Goal: Task Accomplishment & Management: Use online tool/utility

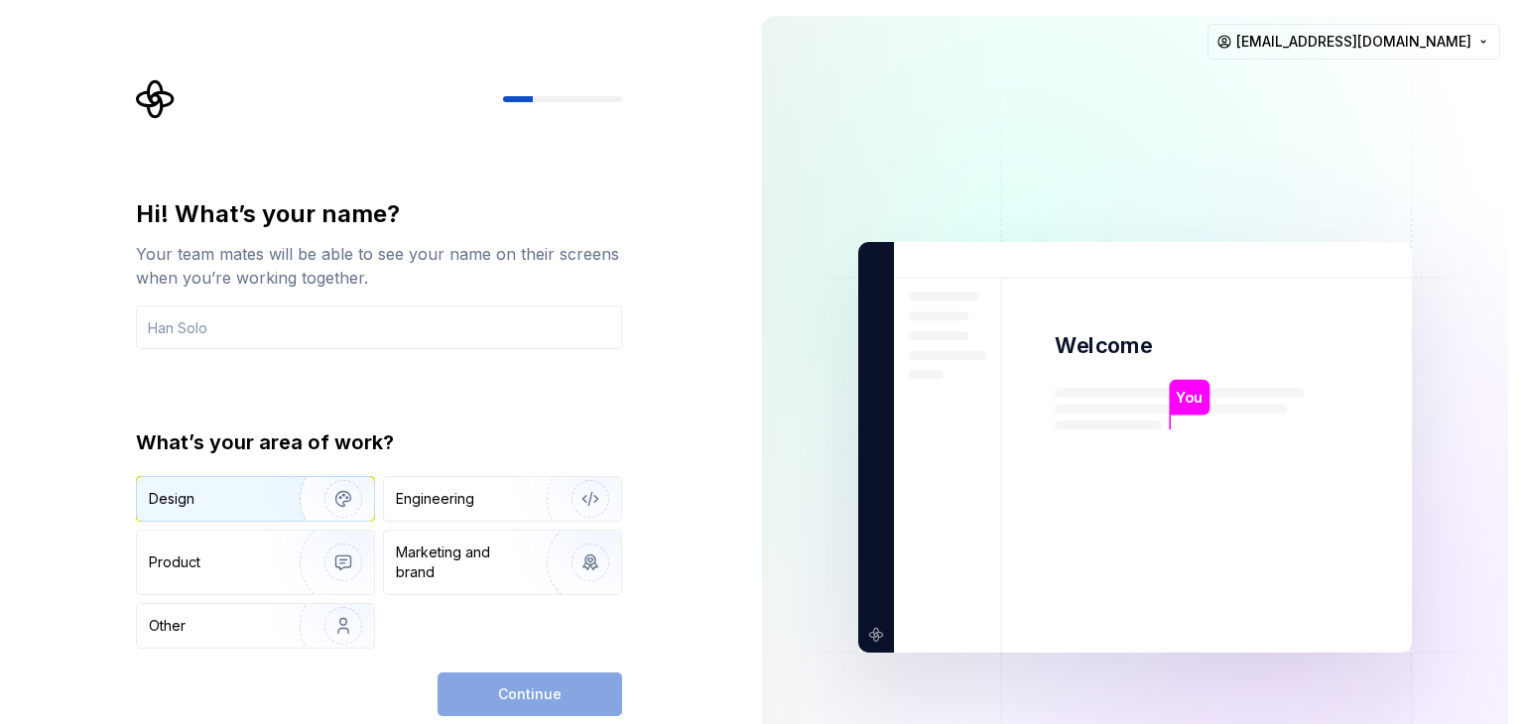
drag, startPoint x: 306, startPoint y: 494, endPoint x: 326, endPoint y: 495, distance: 20.9
click at [306, 493] on img "button" at bounding box center [330, 499] width 127 height 133
click at [553, 697] on div "Continue" at bounding box center [530, 695] width 185 height 44
click at [556, 702] on div "Continue" at bounding box center [530, 695] width 185 height 44
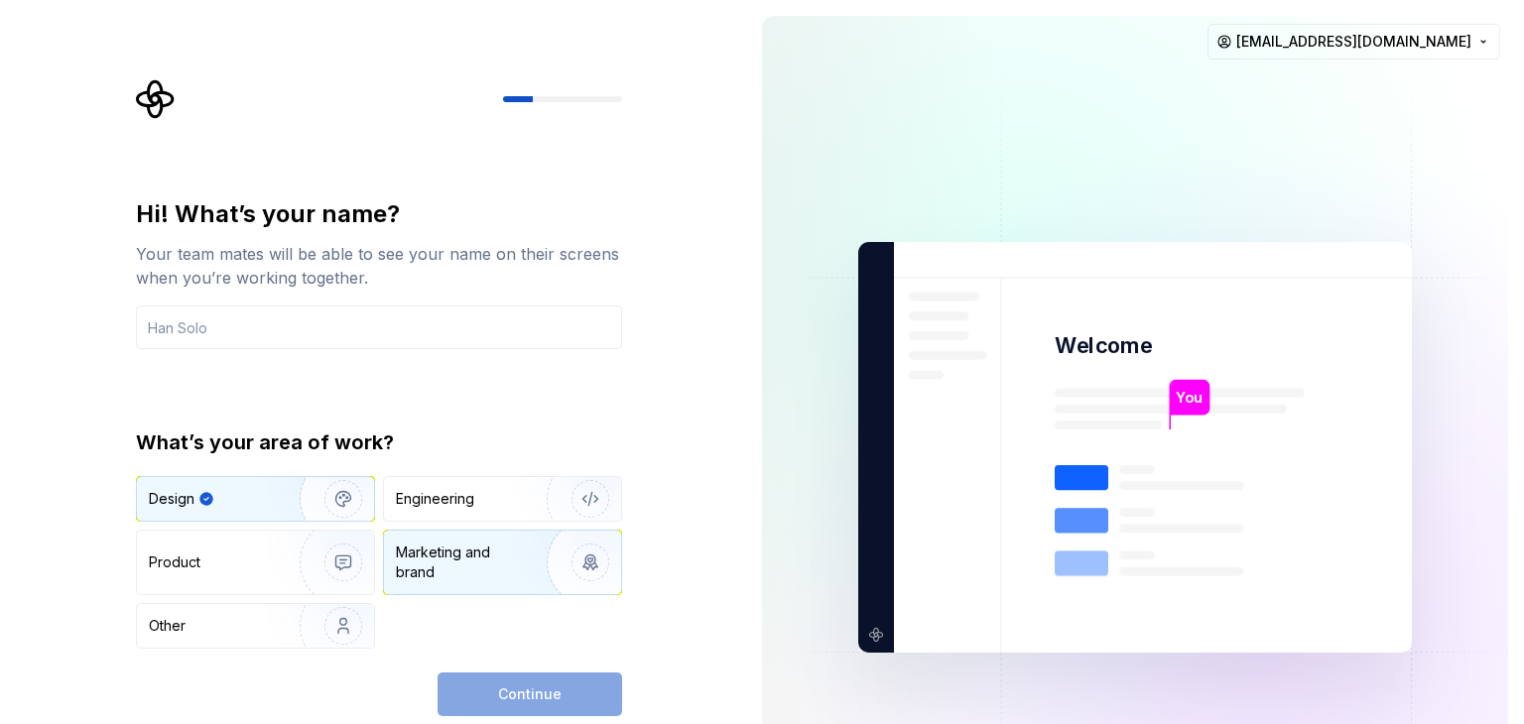
click at [470, 551] on div "Marketing and brand" at bounding box center [463, 563] width 134 height 40
click at [291, 518] on img "button" at bounding box center [330, 499] width 127 height 133
click at [277, 316] on input "text" at bounding box center [379, 328] width 486 height 44
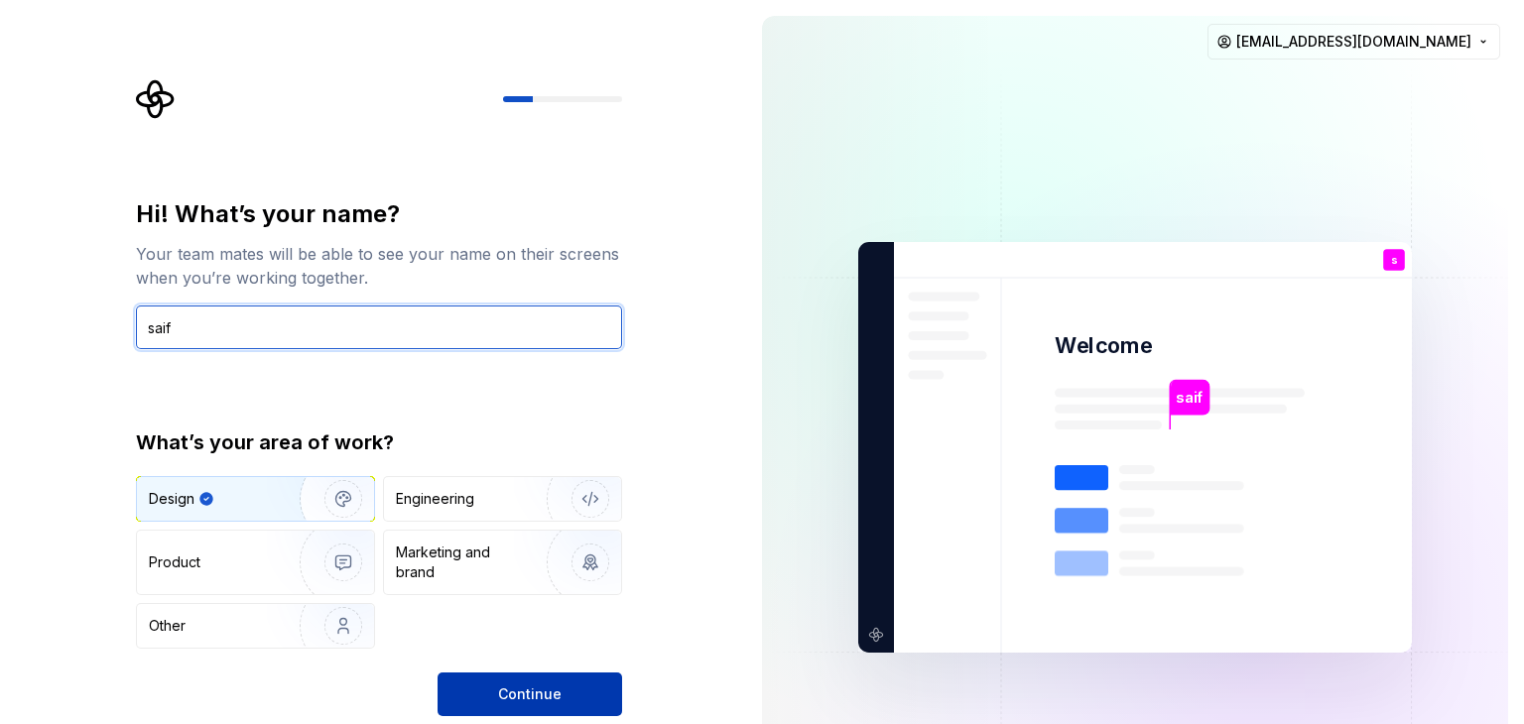
type input "saif"
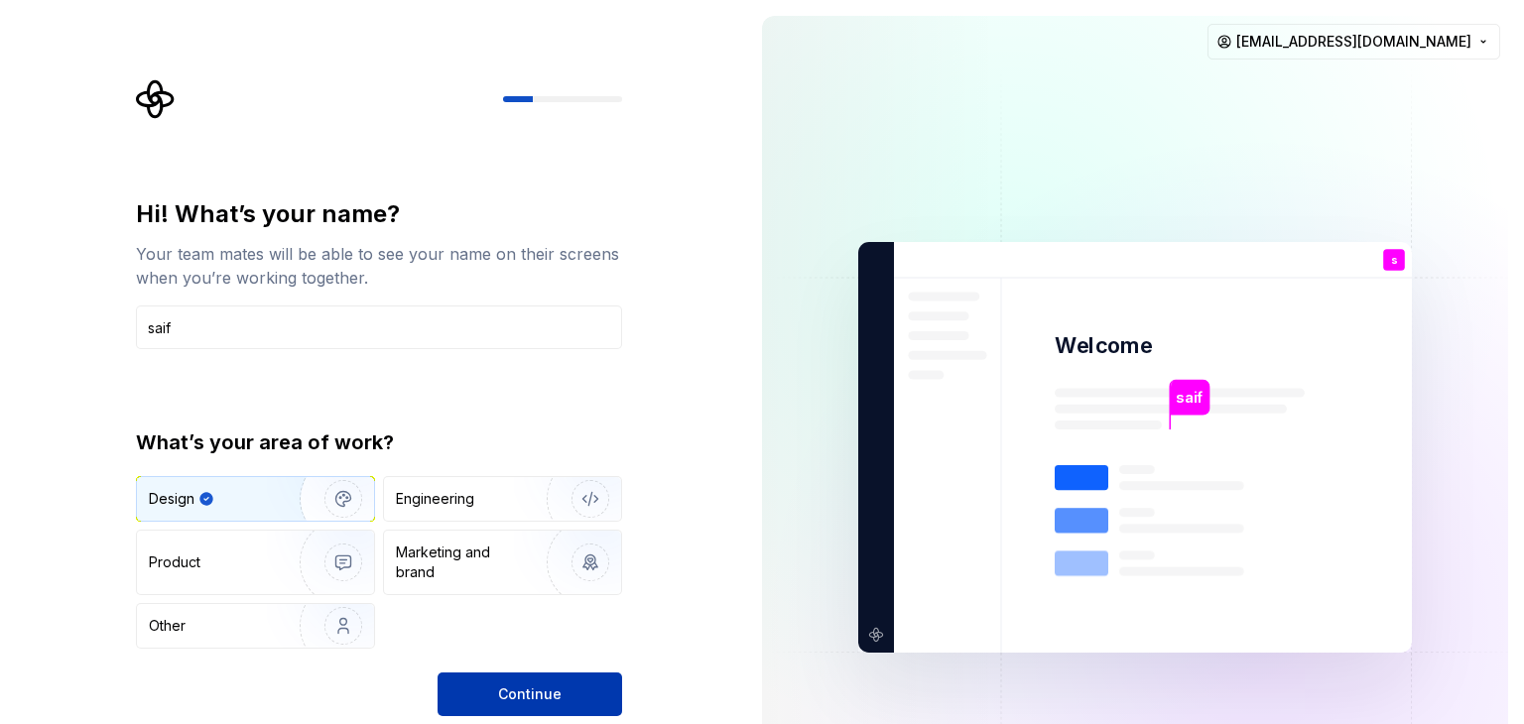
click at [532, 704] on button "Continue" at bounding box center [530, 695] width 185 height 44
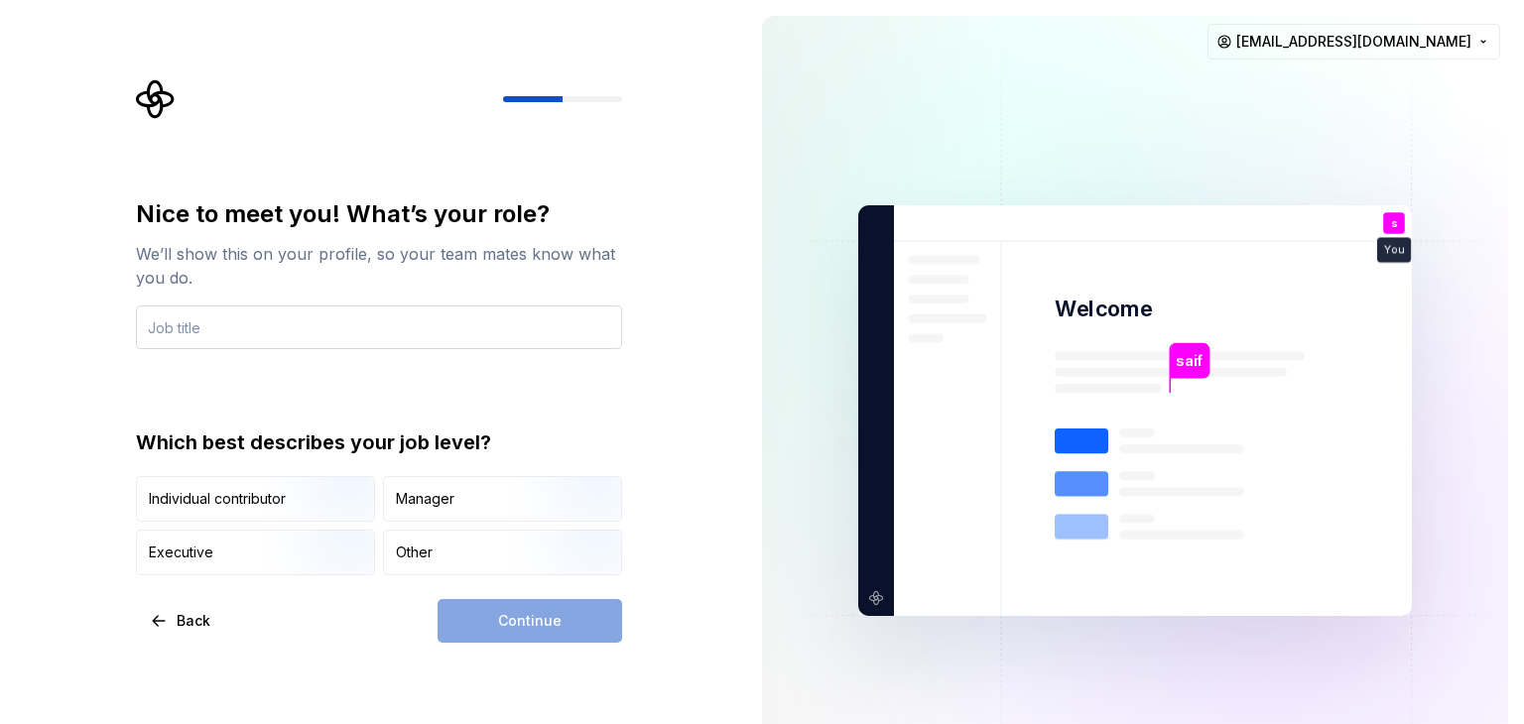
click at [274, 331] on input "text" at bounding box center [379, 328] width 486 height 44
type input "Managing Director"
click at [513, 620] on div "Continue" at bounding box center [530, 621] width 185 height 44
click at [381, 513] on div "Individual contributor Manager Executive Other" at bounding box center [379, 525] width 486 height 99
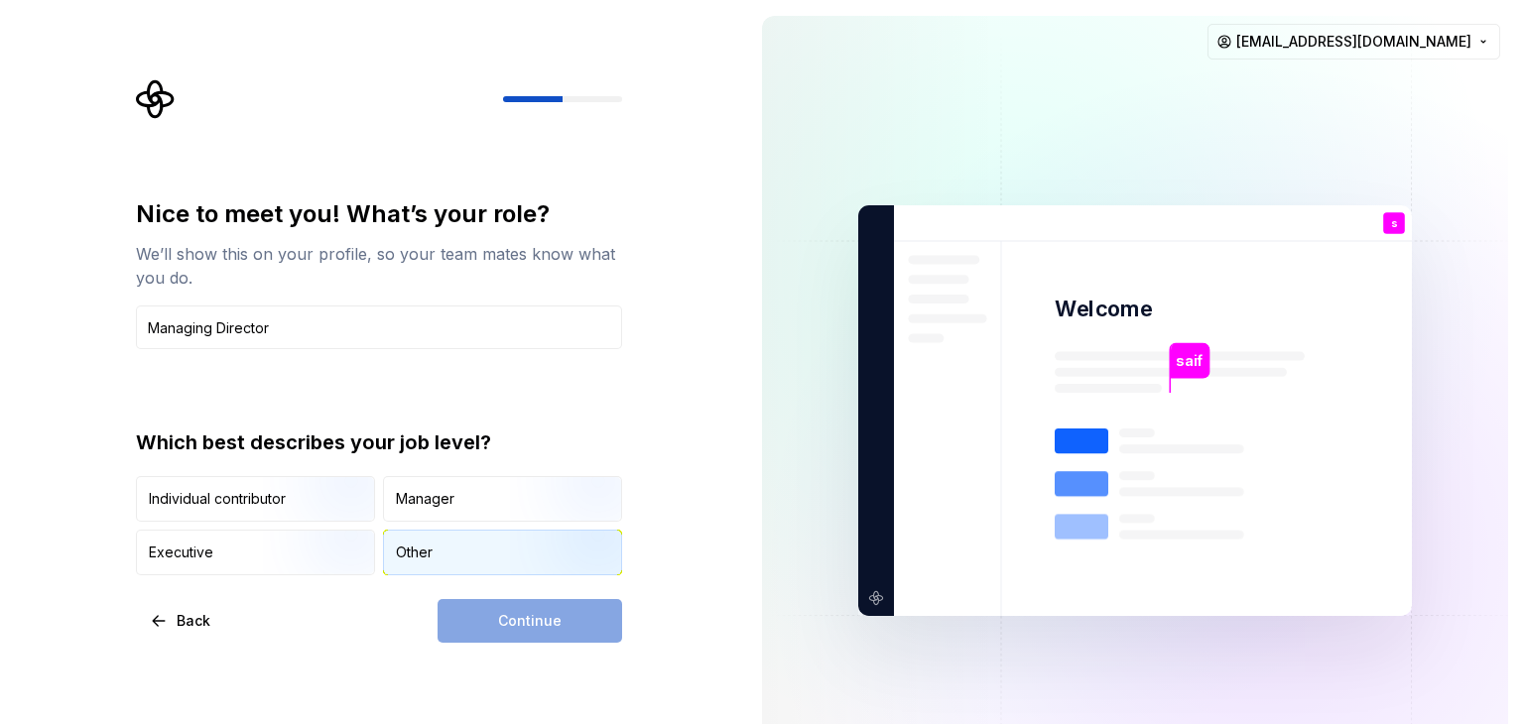
drag, startPoint x: 491, startPoint y: 539, endPoint x: 479, endPoint y: 569, distance: 32.1
click at [489, 539] on div "Other" at bounding box center [502, 553] width 237 height 44
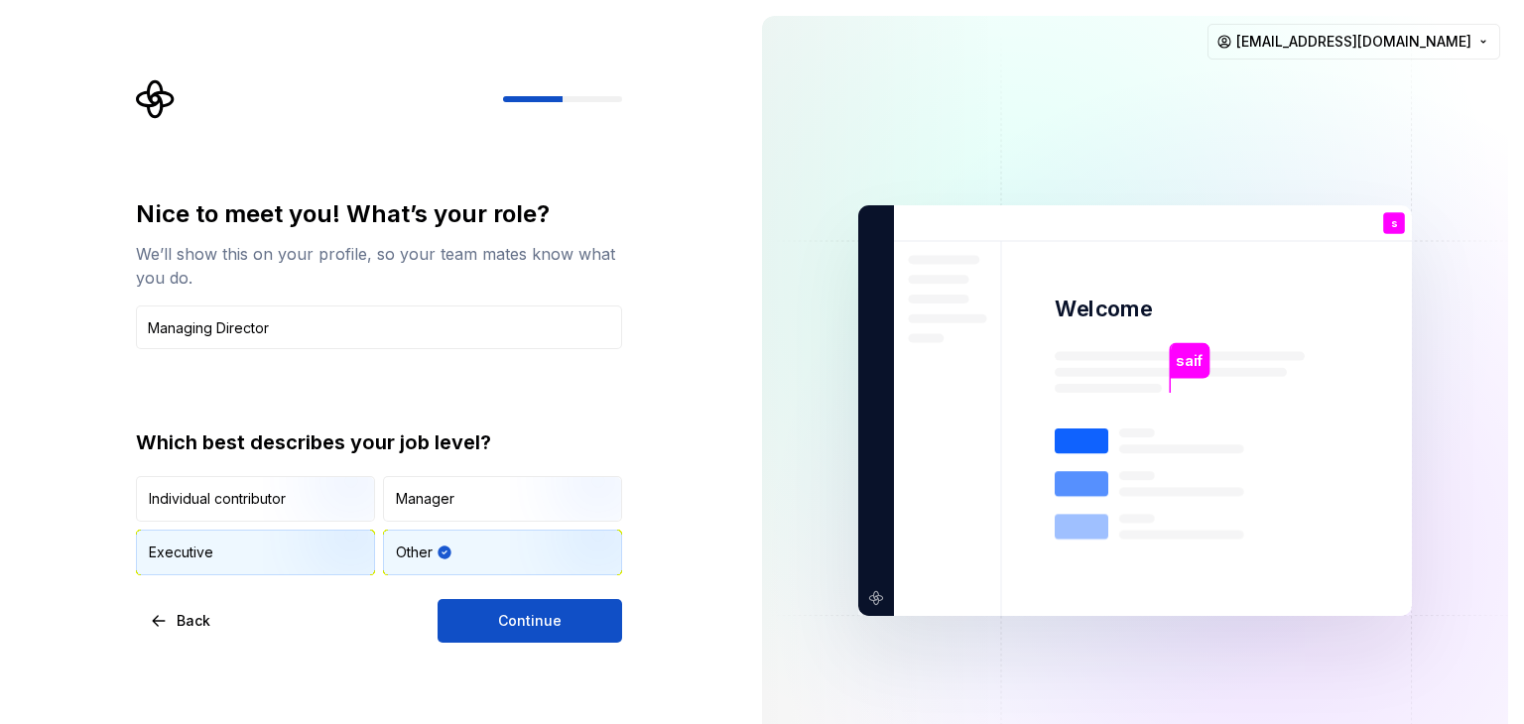
click at [298, 541] on img "button" at bounding box center [326, 577] width 127 height 133
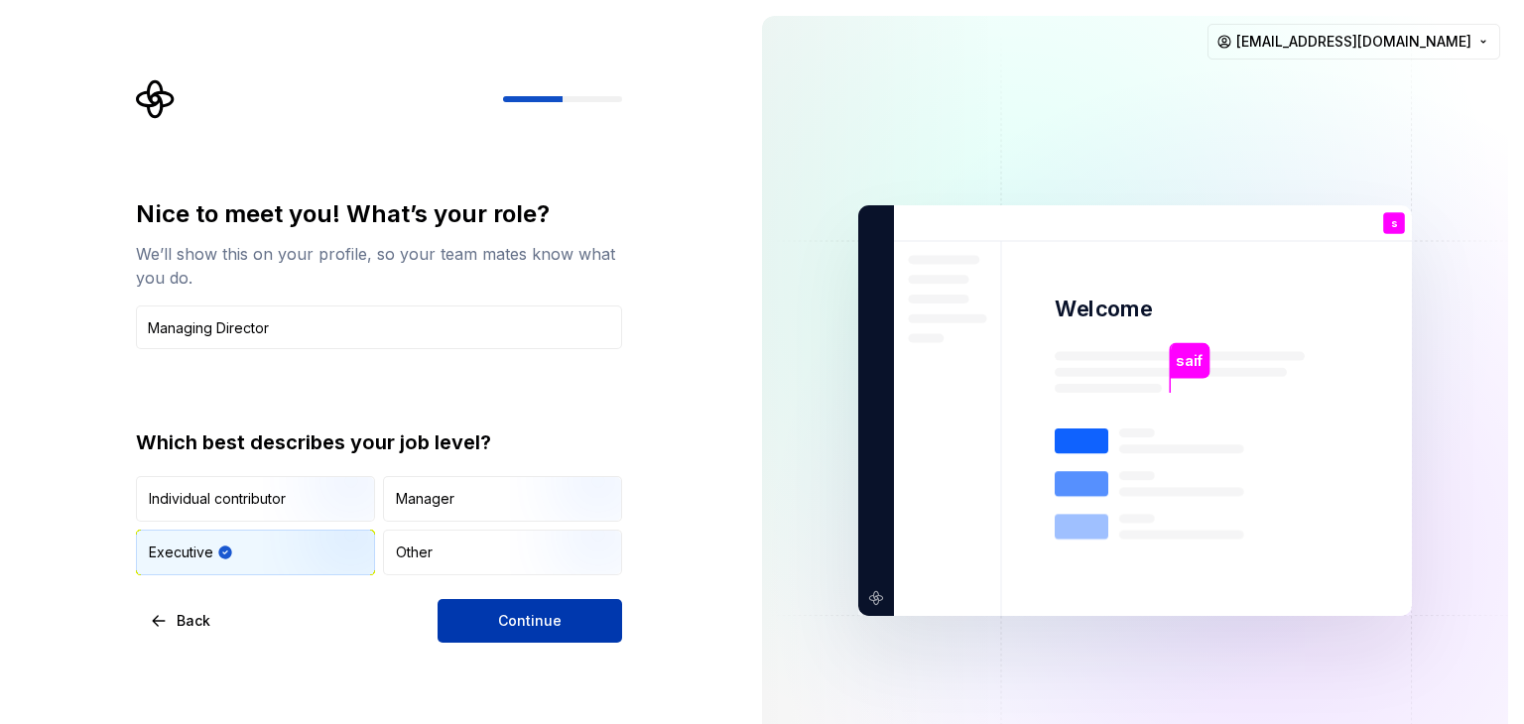
click at [531, 637] on button "Continue" at bounding box center [530, 621] width 185 height 44
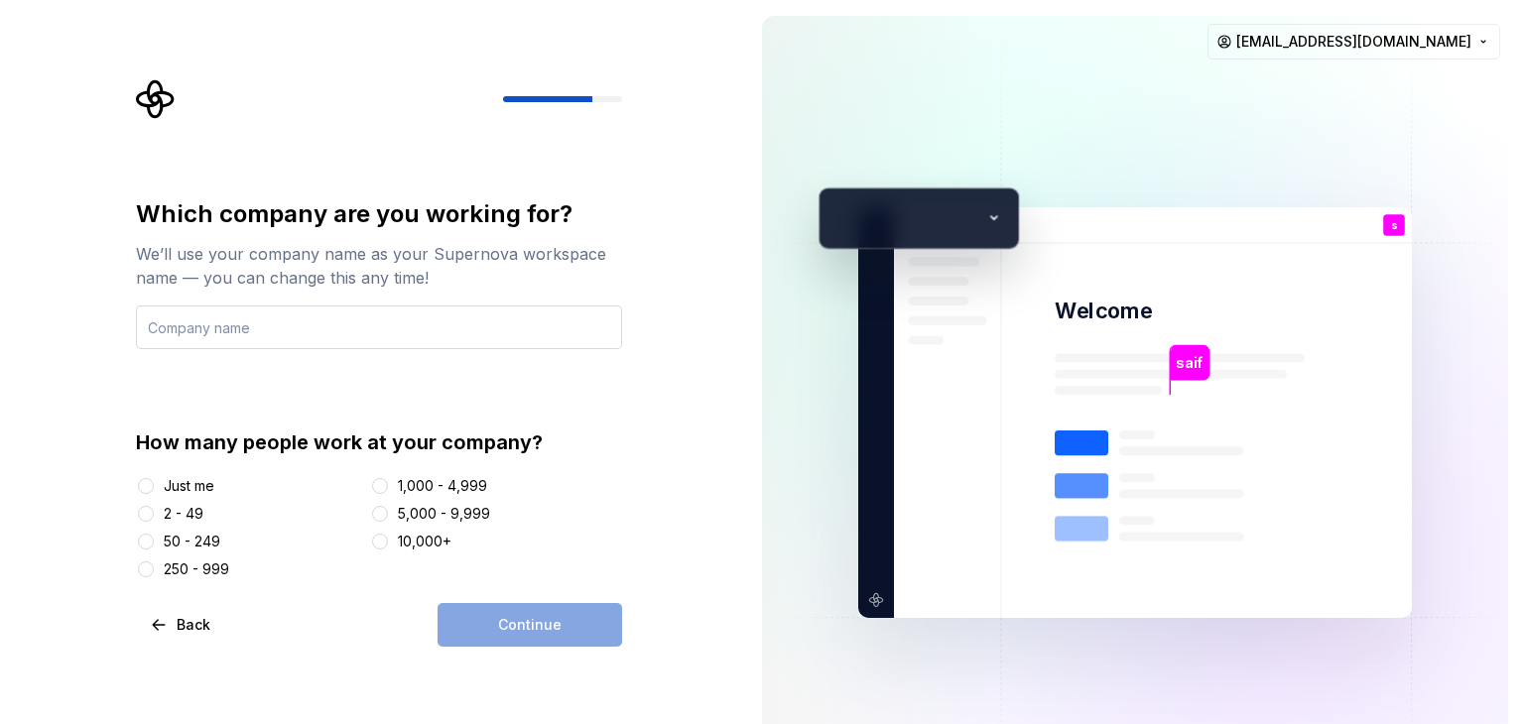
click at [300, 317] on input "text" at bounding box center [379, 328] width 486 height 44
type input "test"
click at [189, 492] on div "Just me" at bounding box center [189, 486] width 51 height 20
click at [154, 492] on button "Just me" at bounding box center [146, 486] width 16 height 16
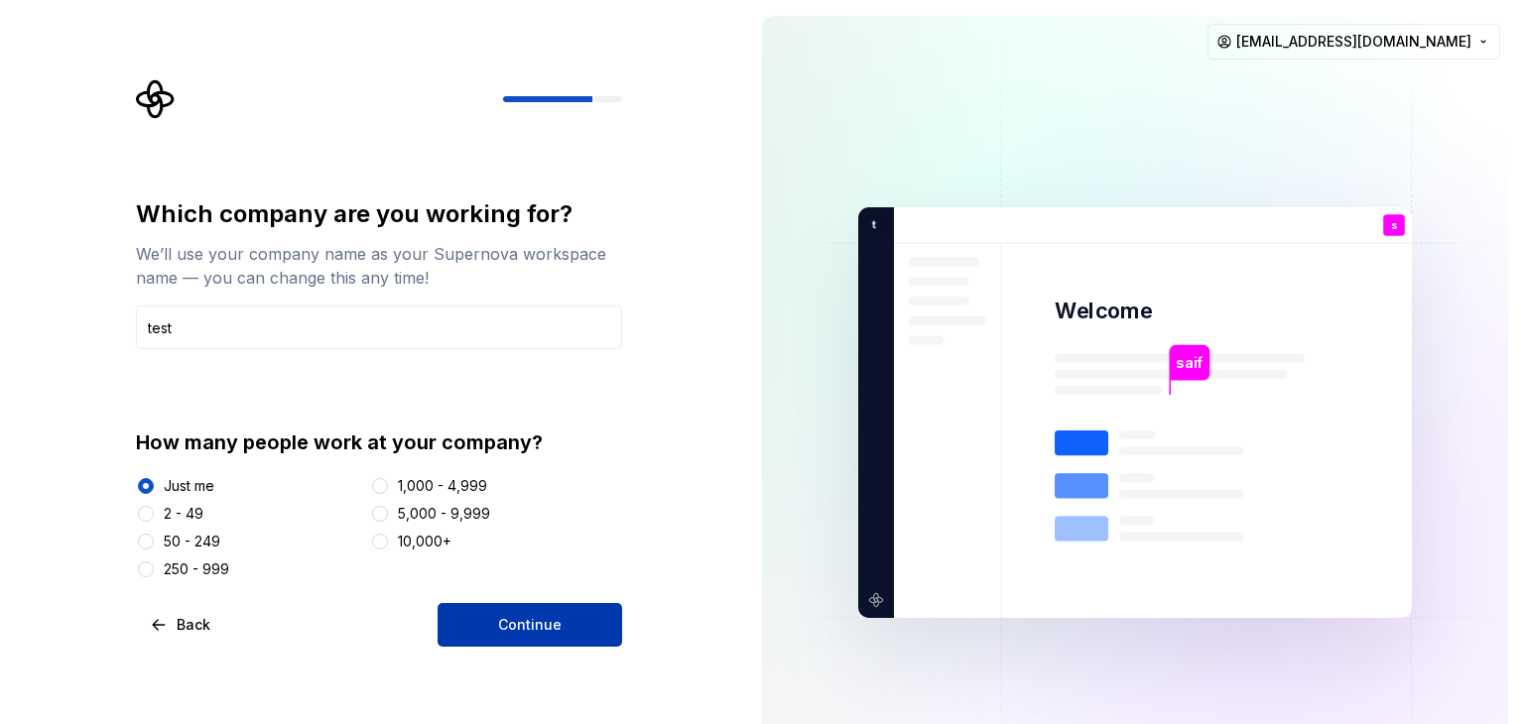
click at [496, 629] on button "Continue" at bounding box center [530, 625] width 185 height 44
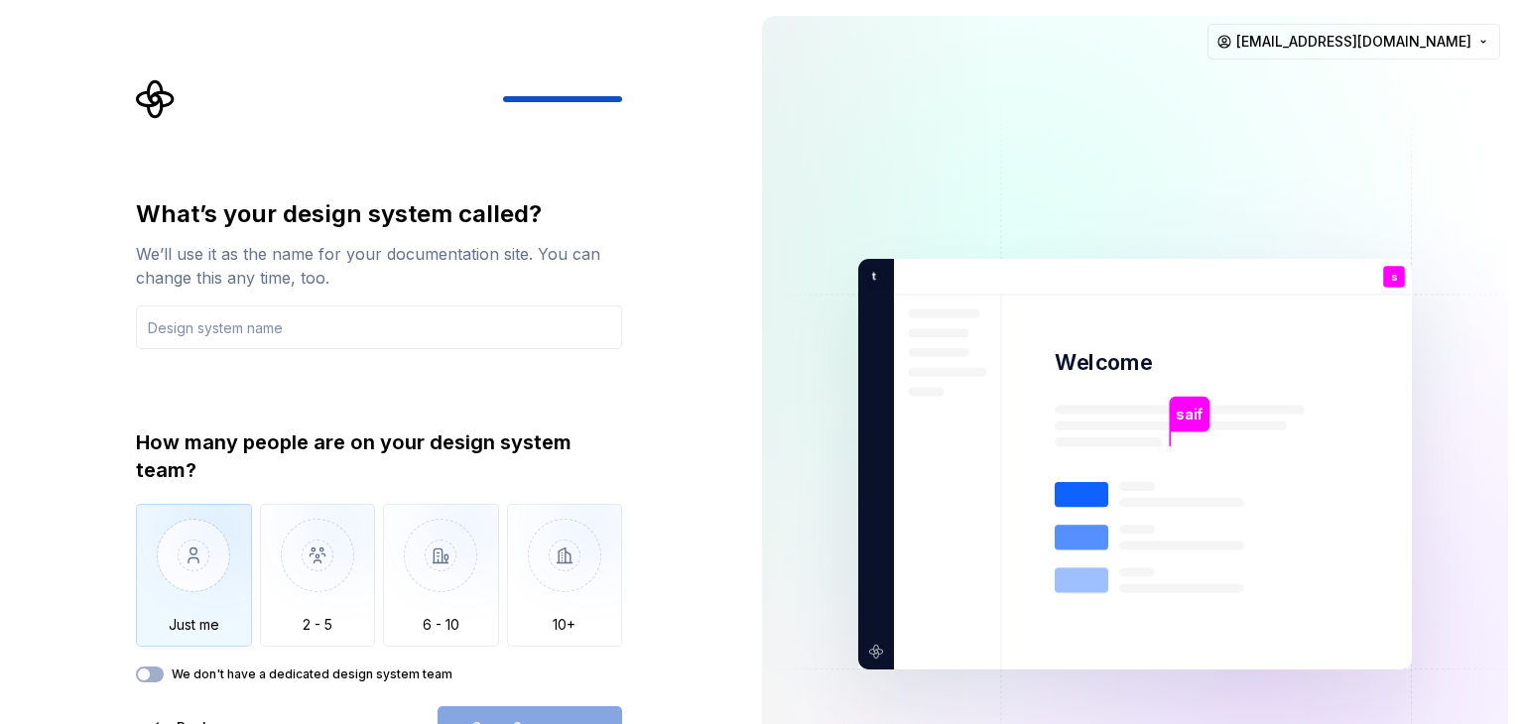
click at [237, 553] on img "button" at bounding box center [194, 570] width 116 height 133
click at [455, 302] on div "What’s your design system called? We’ll use it as the name for your documentati…" at bounding box center [379, 273] width 486 height 151
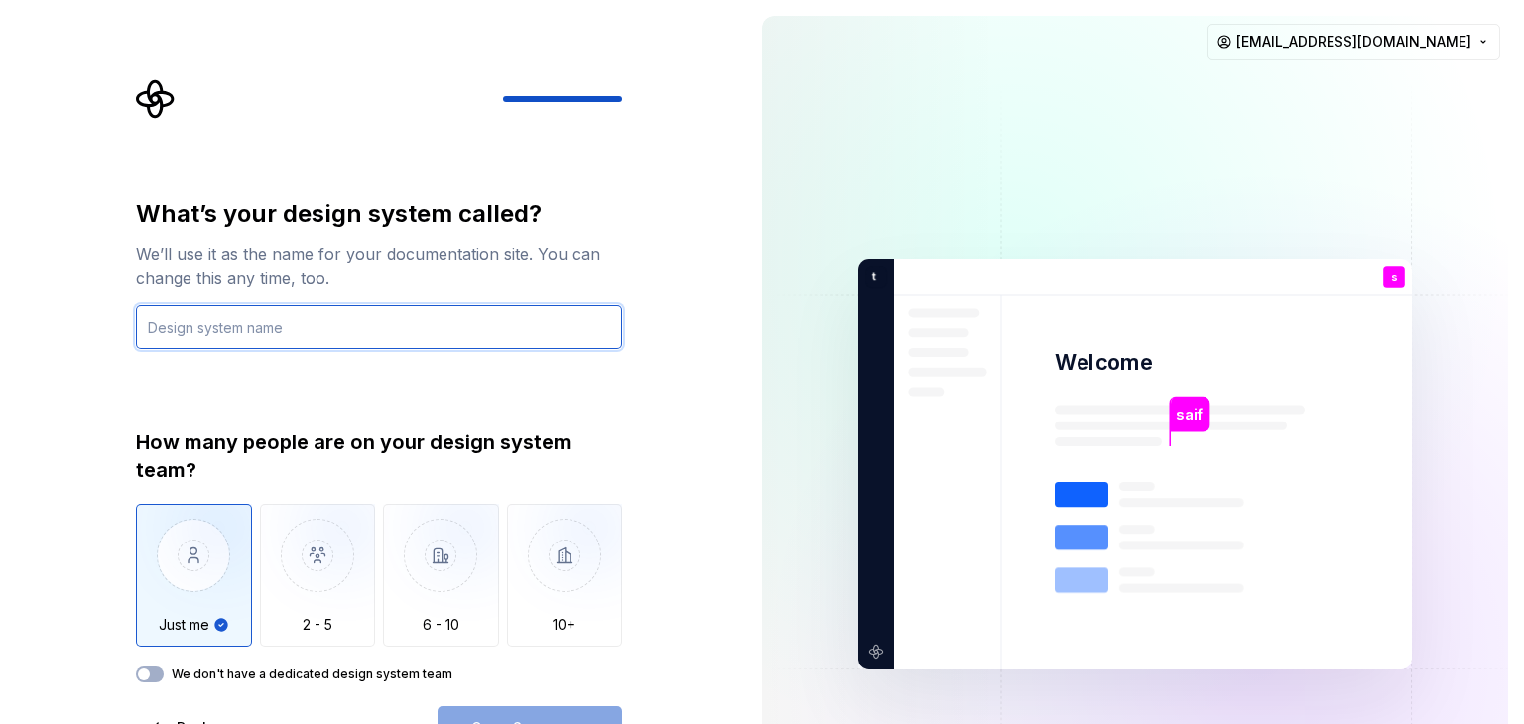
click at [409, 326] on input "text" at bounding box center [379, 328] width 486 height 44
type input "ff"
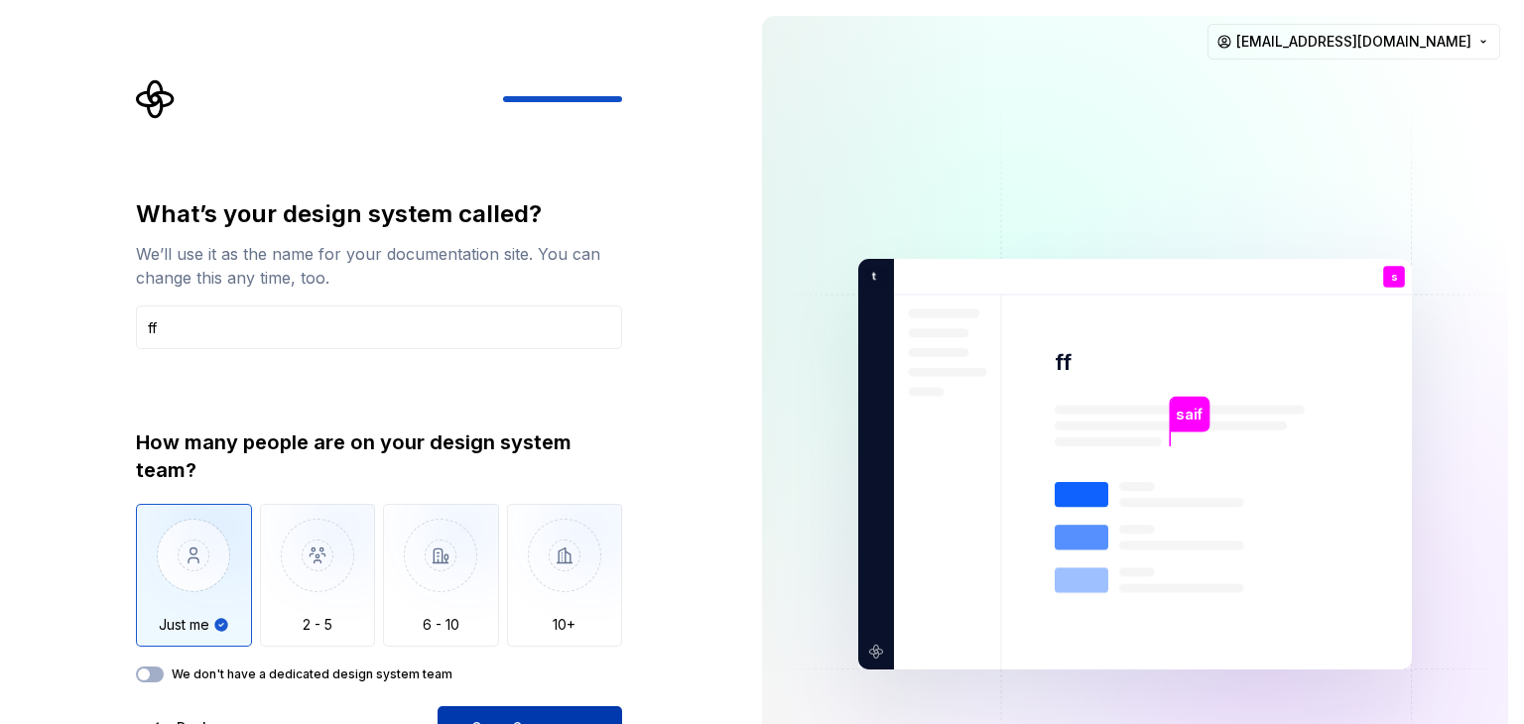
click at [580, 720] on span "Open Supernova" at bounding box center [529, 728] width 117 height 20
click at [575, 712] on div "Open Supernova" at bounding box center [530, 729] width 185 height 44
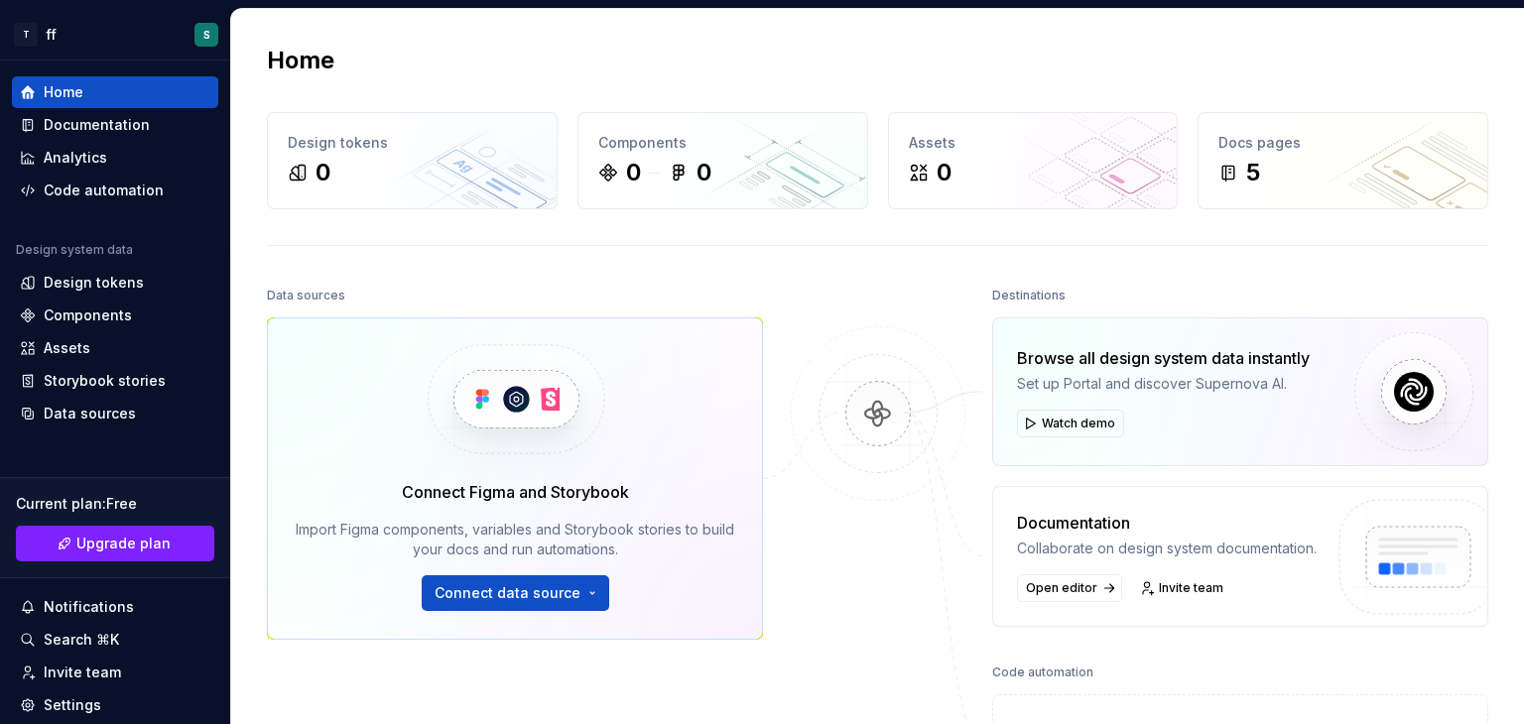
drag, startPoint x: 1491, startPoint y: 0, endPoint x: 856, endPoint y: 282, distance: 694.8
click at [856, 282] on div at bounding box center [878, 537] width 198 height 510
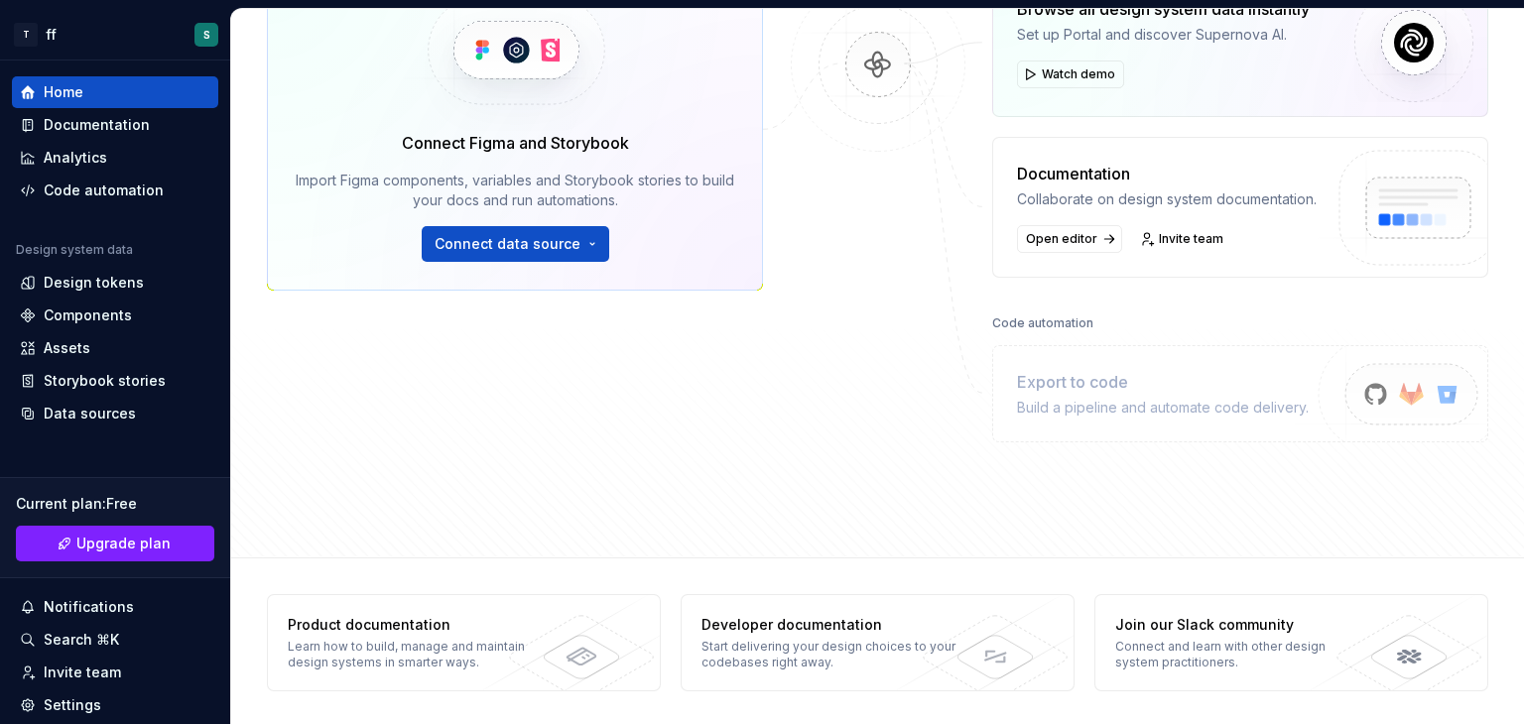
scroll to position [19, 0]
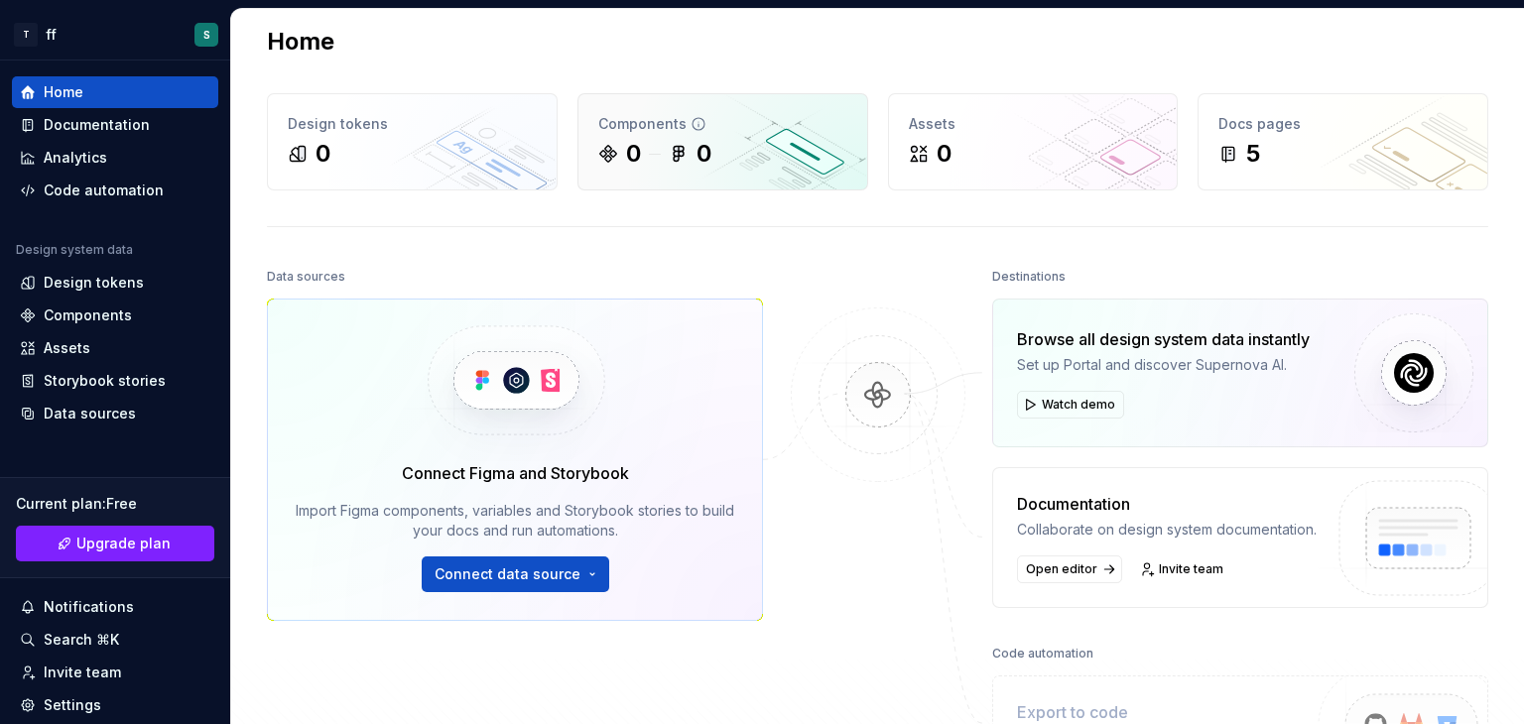
click at [639, 138] on div "0 0" at bounding box center [722, 154] width 249 height 32
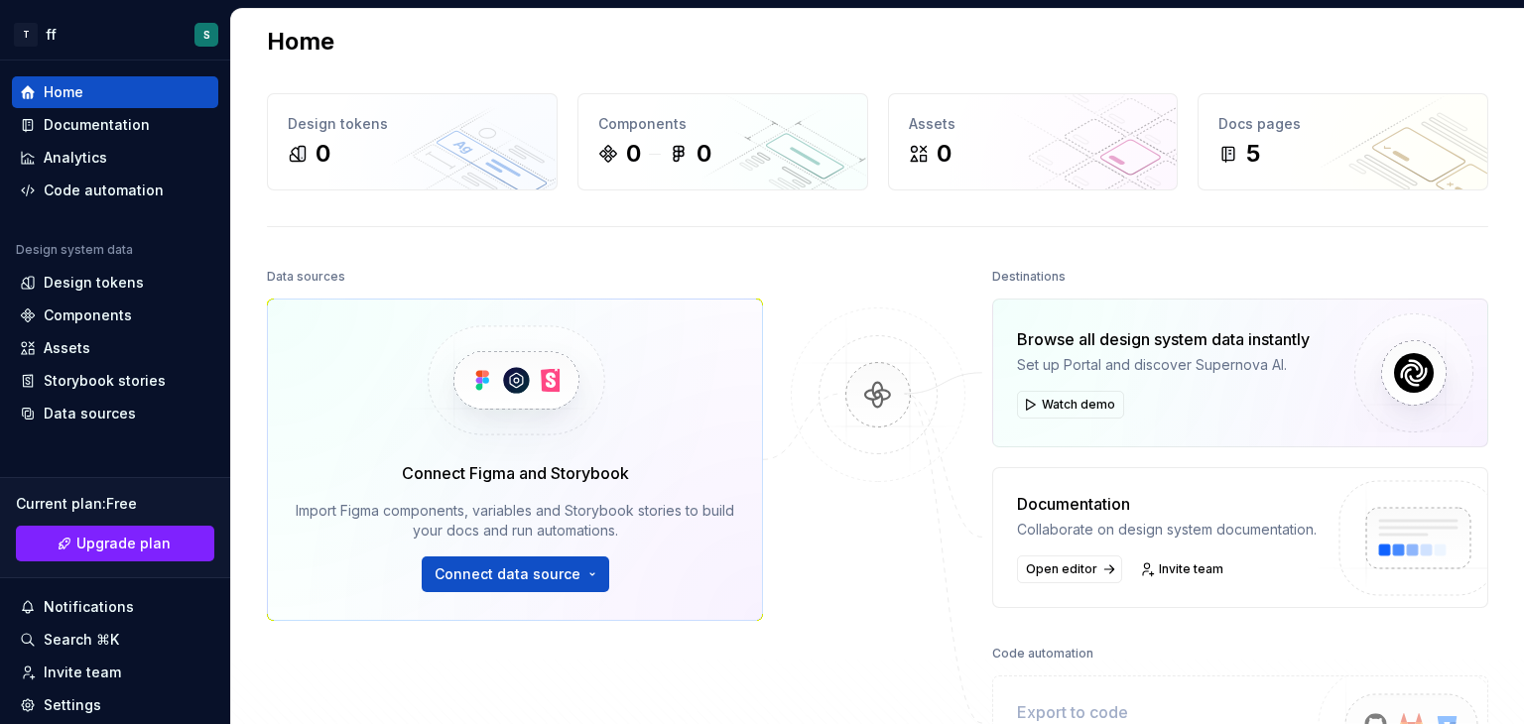
scroll to position [349, 0]
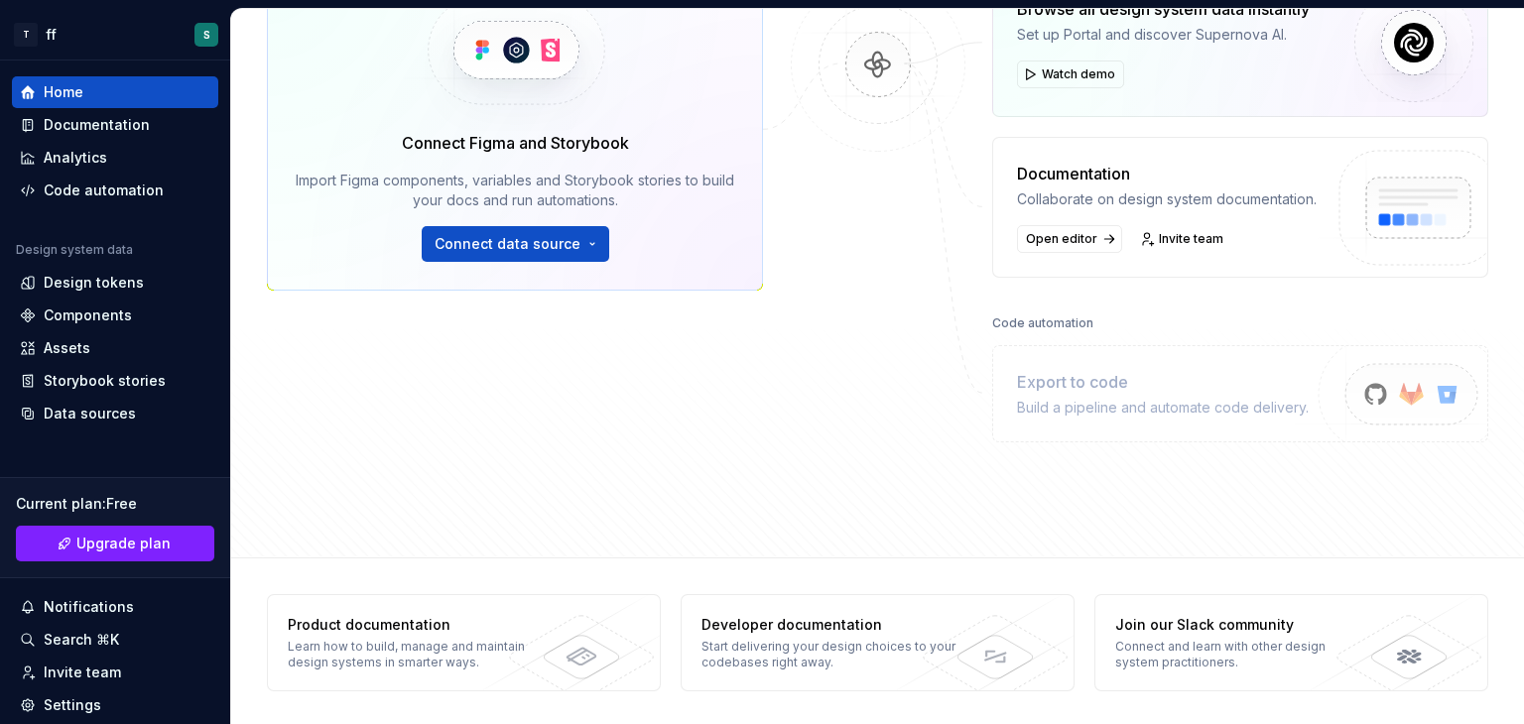
click at [873, 327] on div at bounding box center [878, 188] width 198 height 510
click at [1060, 386] on div "Export to code" at bounding box center [1163, 382] width 292 height 24
click at [600, 307] on div "Data sources Connect Figma and Storybook Import Figma components, variables and…" at bounding box center [515, 150] width 496 height 435
click at [582, 245] on button "Connect data source" at bounding box center [516, 244] width 188 height 36
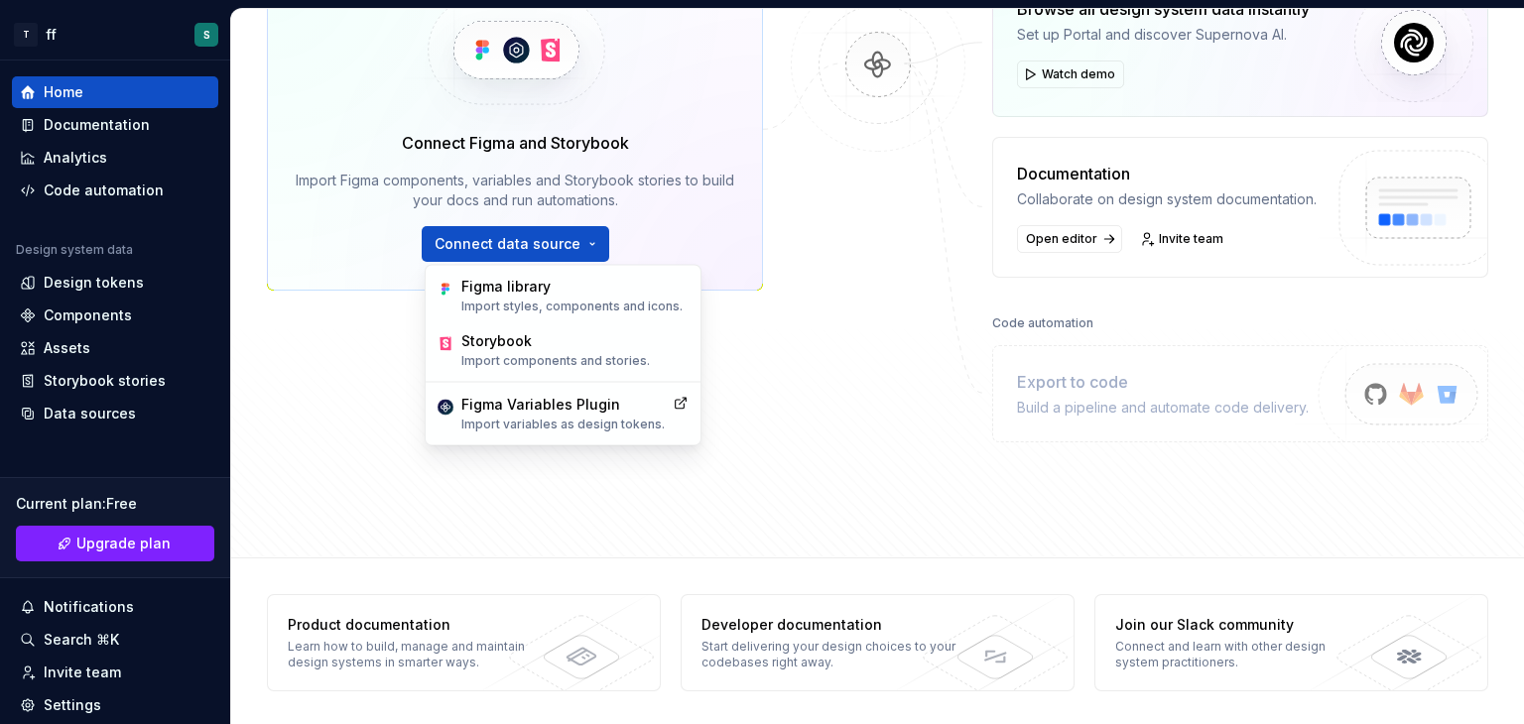
click at [450, 469] on div "Data sources Connect Figma and Storybook Import Figma components, variables and…" at bounding box center [878, 227] width 1222 height 589
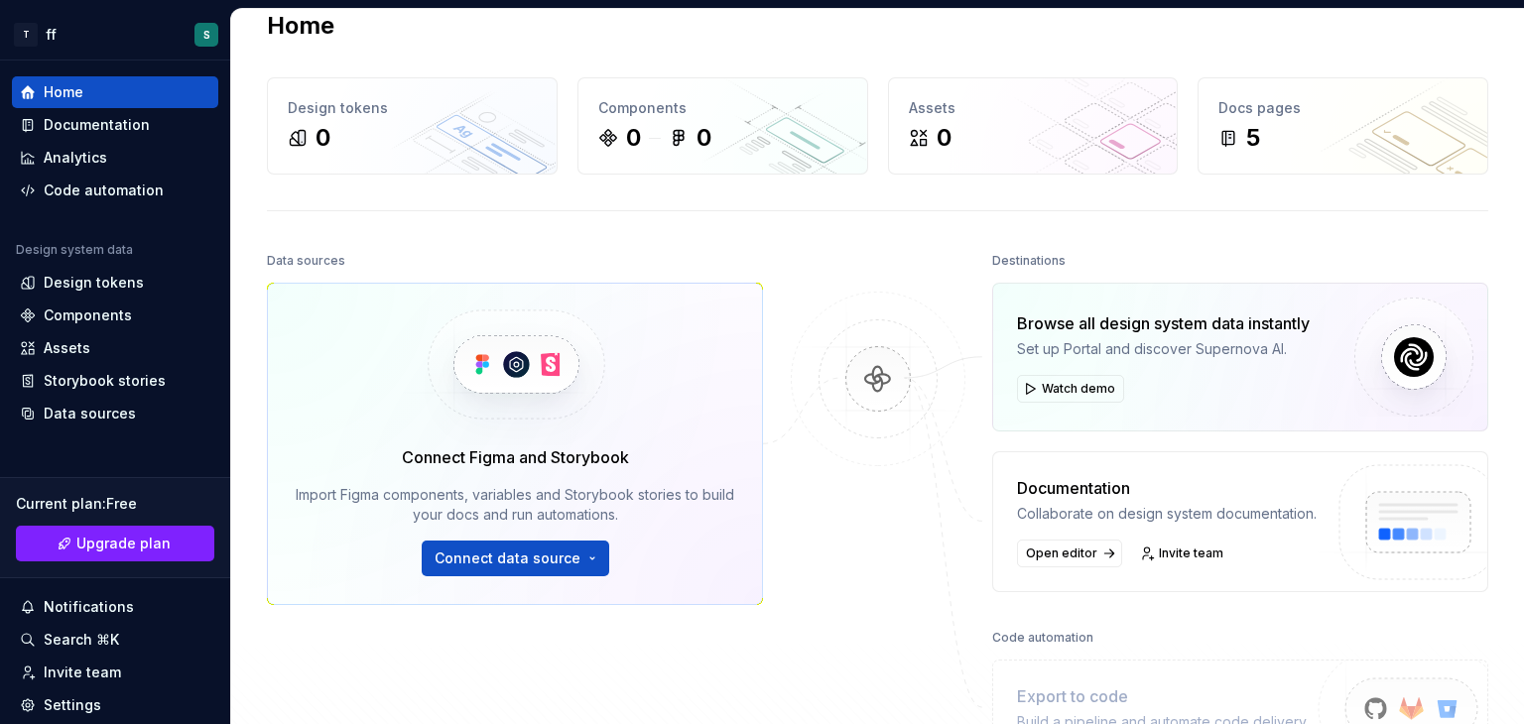
scroll to position [0, 0]
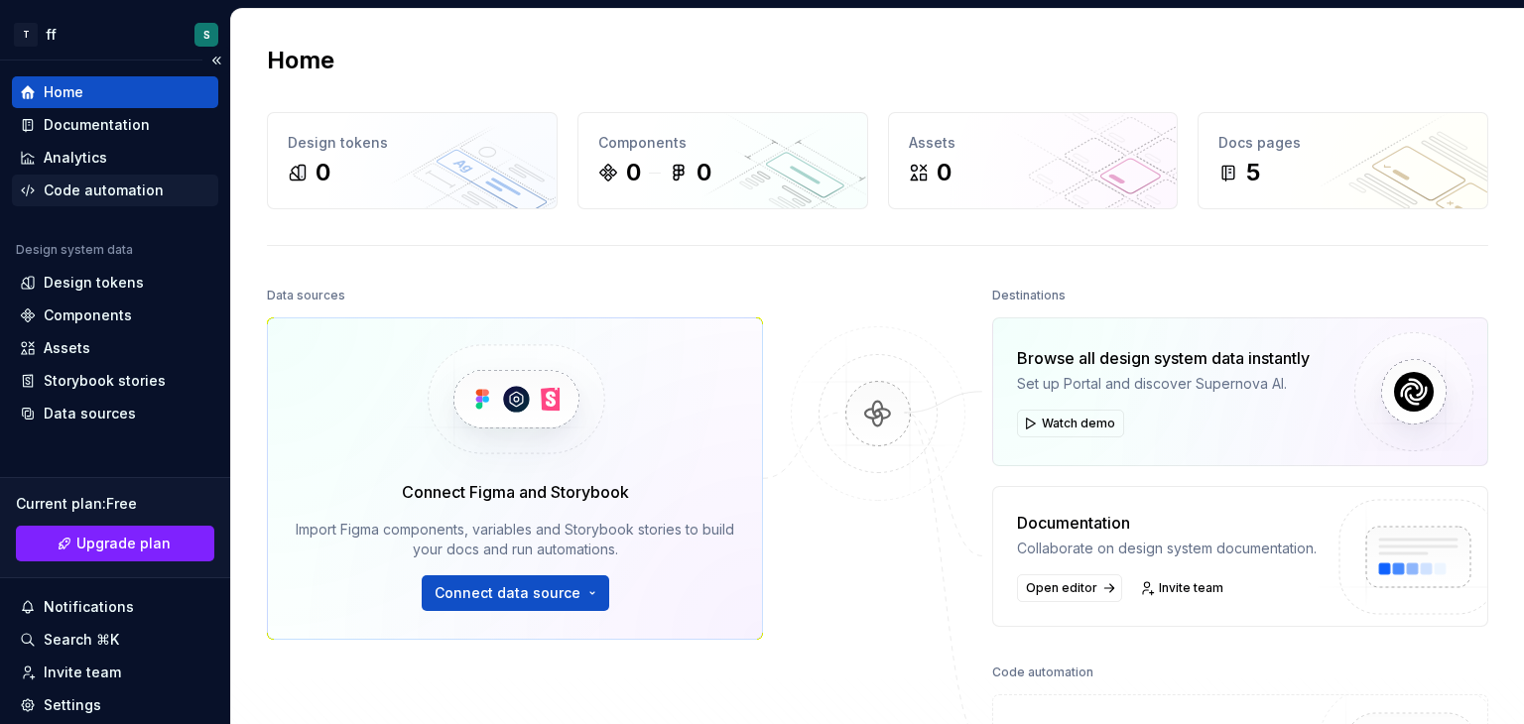
click at [121, 203] on div "Code automation" at bounding box center [115, 191] width 206 height 32
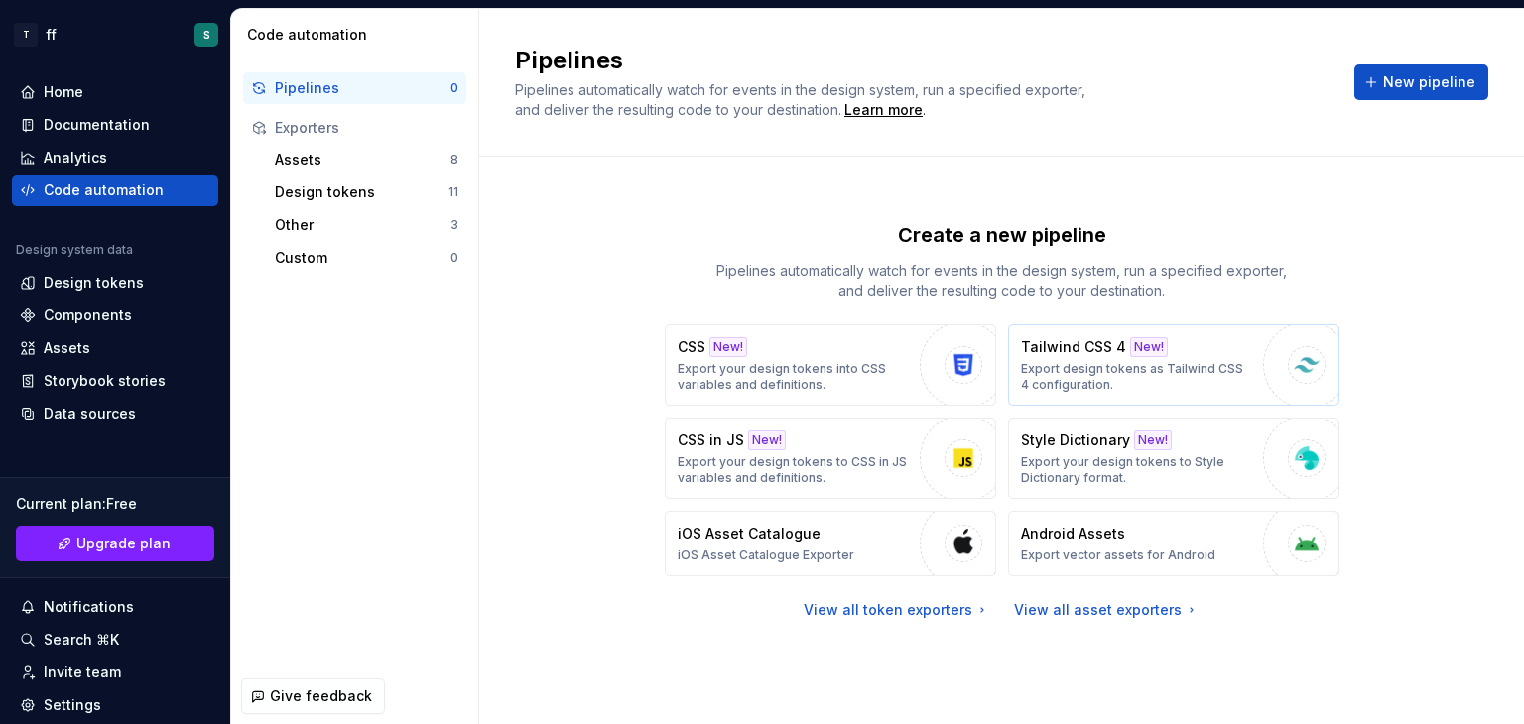
click at [1064, 359] on div "Tailwind CSS 4 New! Export design tokens as Tailwind CSS 4 configuration." at bounding box center [1137, 365] width 232 height 56
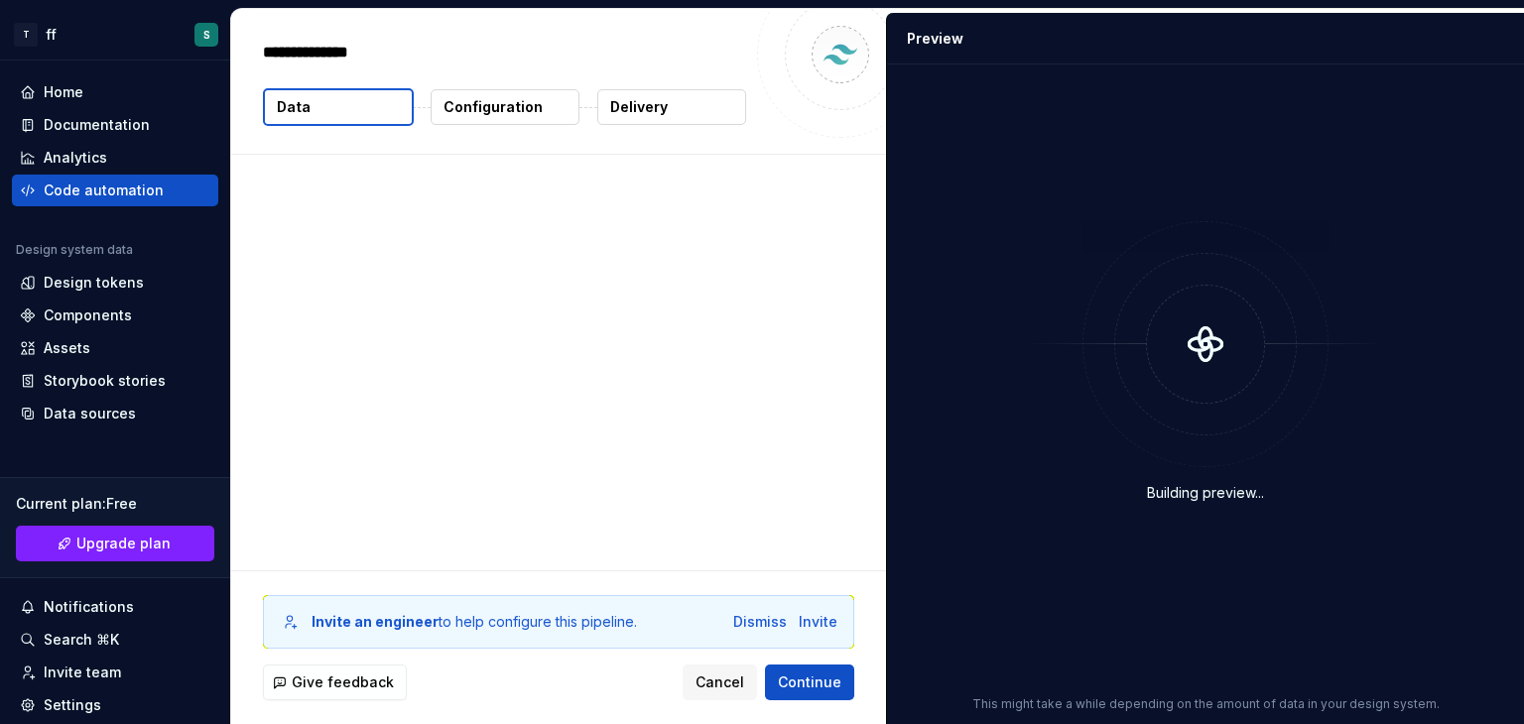
type textarea "*"
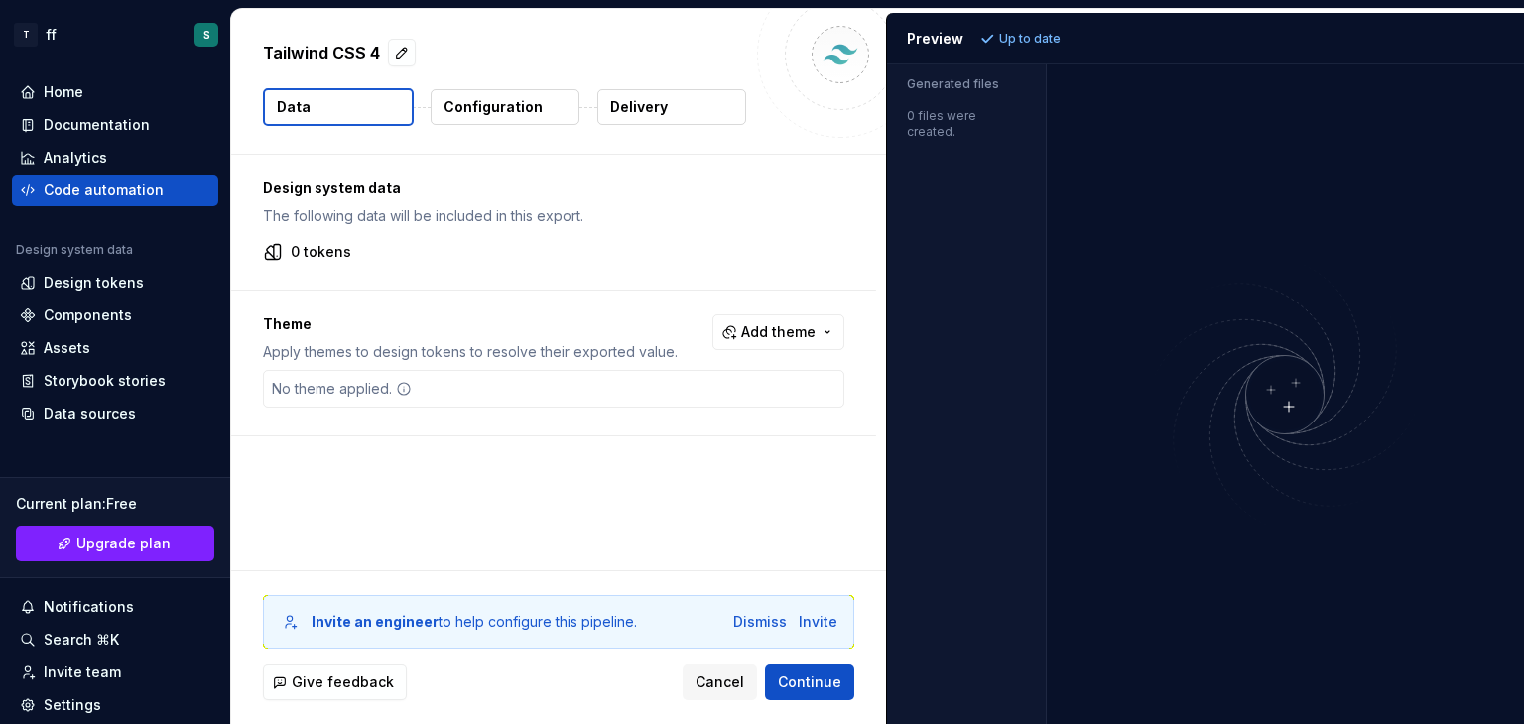
click at [397, 375] on div "No theme applied." at bounding box center [342, 389] width 156 height 36
click at [766, 326] on span "Add theme" at bounding box center [778, 333] width 74 height 20
click at [776, 293] on html "T ff S Home Documentation Analytics Code automation Design system data Design t…" at bounding box center [762, 362] width 1524 height 724
click at [517, 101] on p "Configuration" at bounding box center [493, 107] width 99 height 20
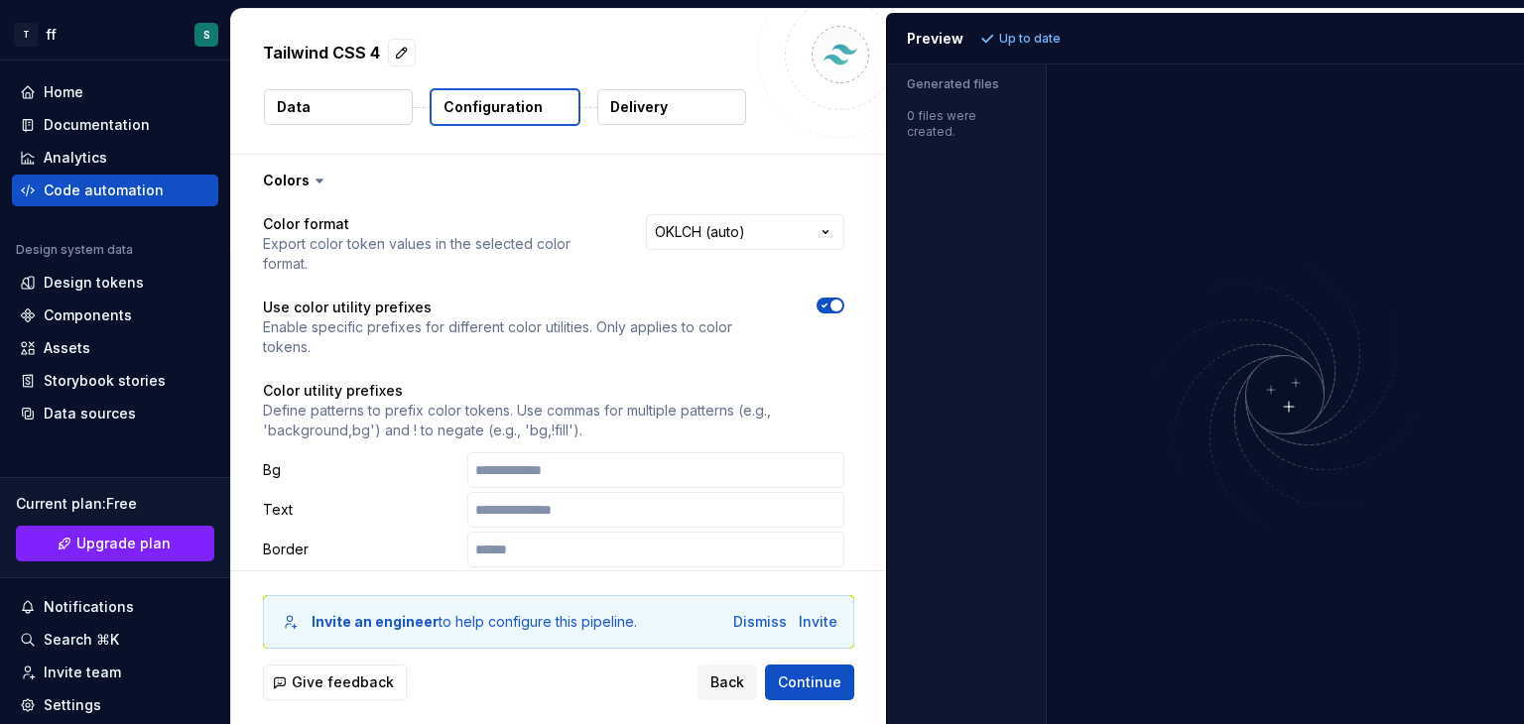
click at [368, 99] on button "Data" at bounding box center [338, 107] width 149 height 36
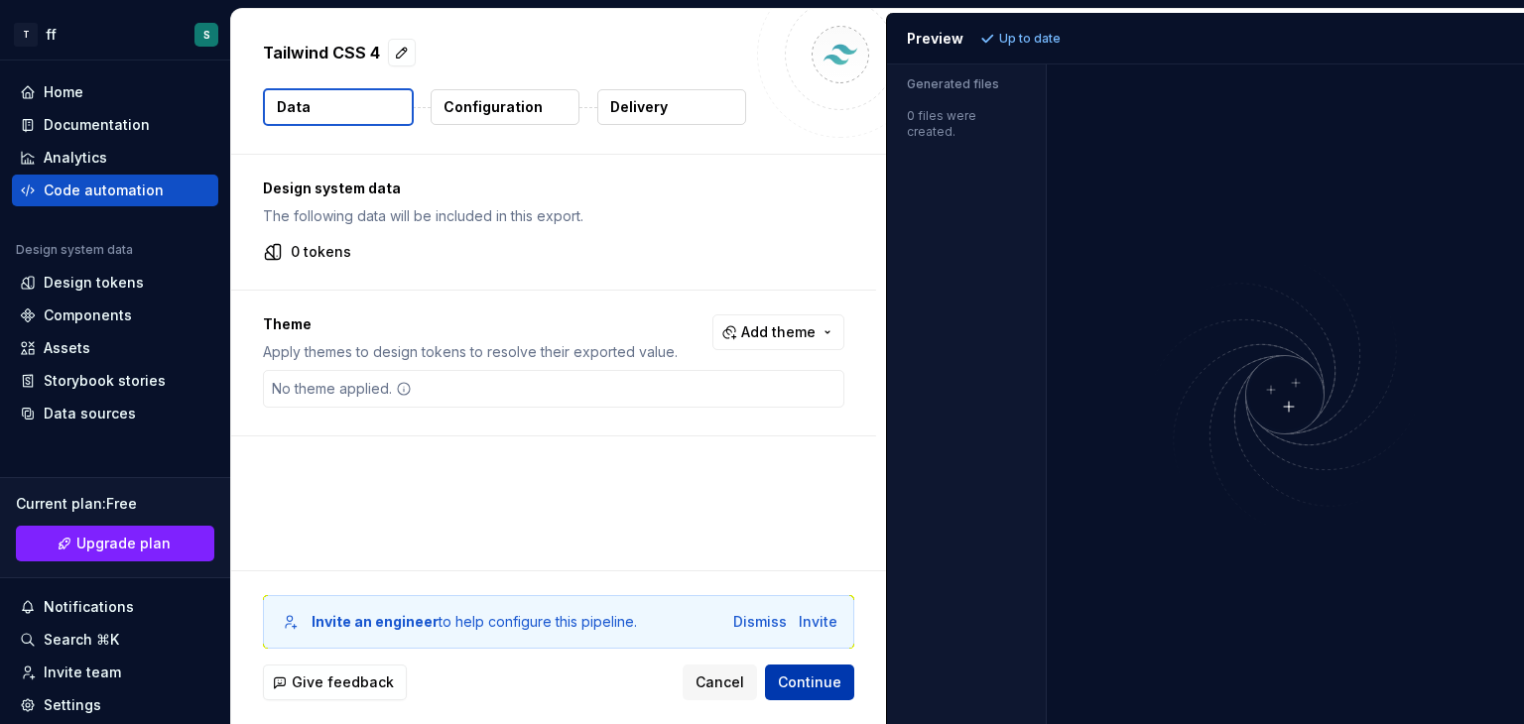
click at [793, 673] on span "Continue" at bounding box center [810, 683] width 64 height 20
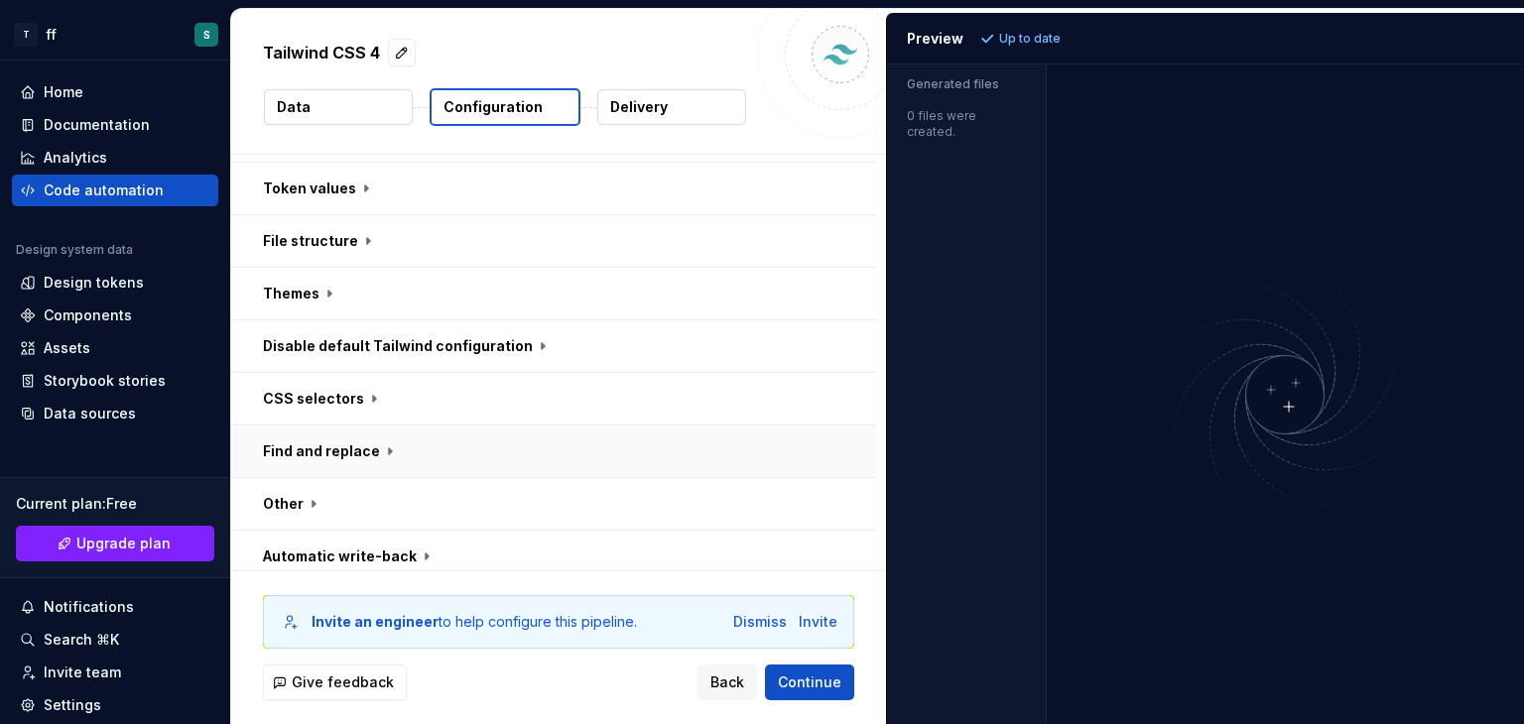
scroll to position [762, 0]
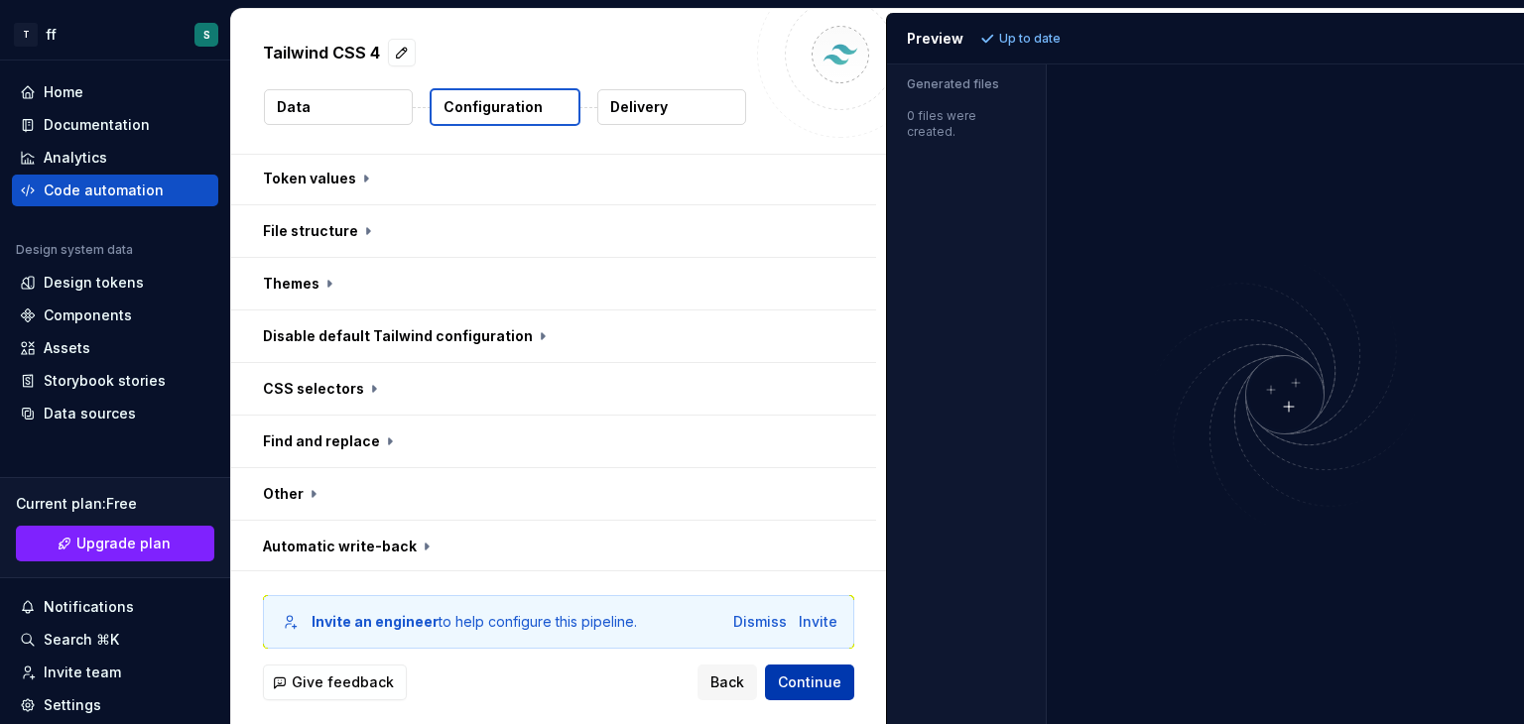
click at [816, 692] on span "Continue" at bounding box center [810, 683] width 64 height 20
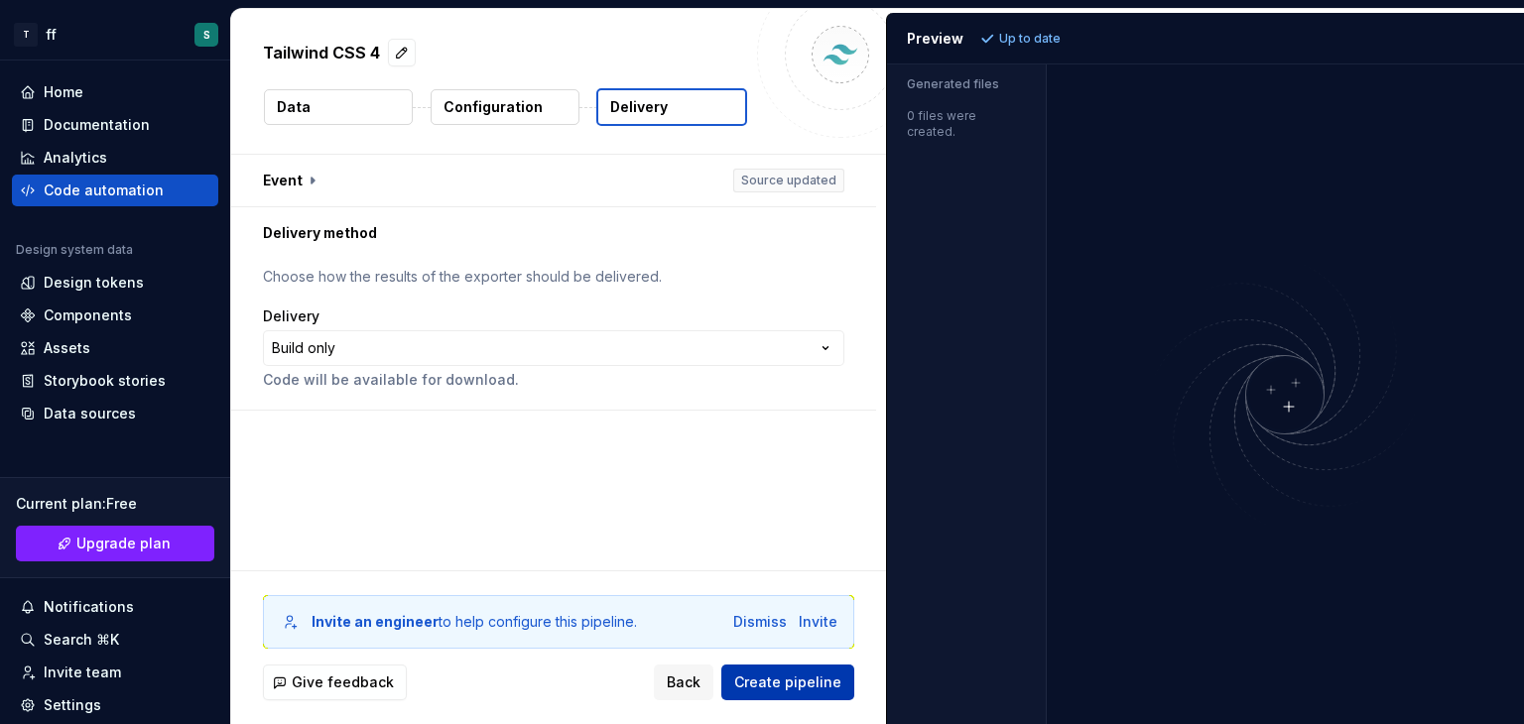
click at [805, 682] on span "Create pipeline" at bounding box center [787, 683] width 107 height 20
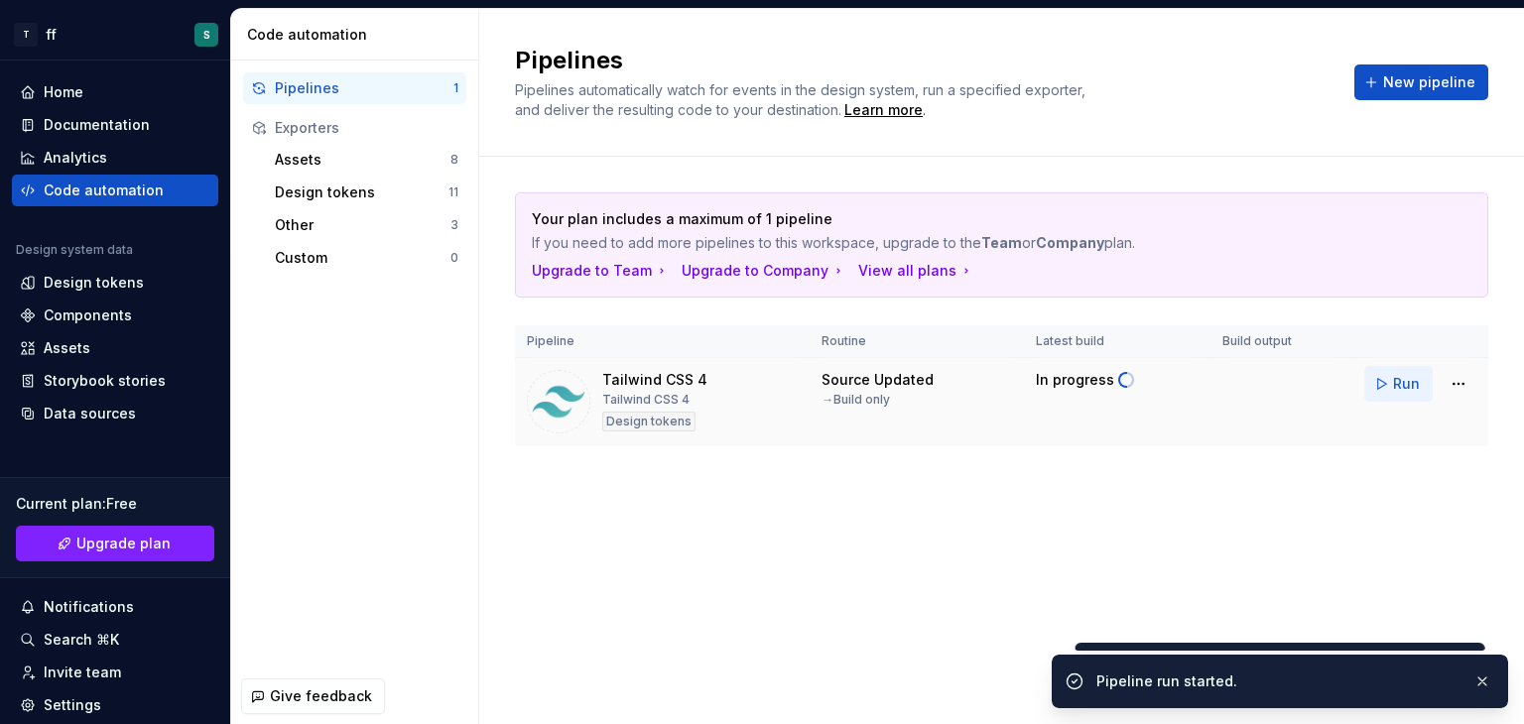
click at [1376, 384] on button "Run" at bounding box center [1398, 384] width 68 height 36
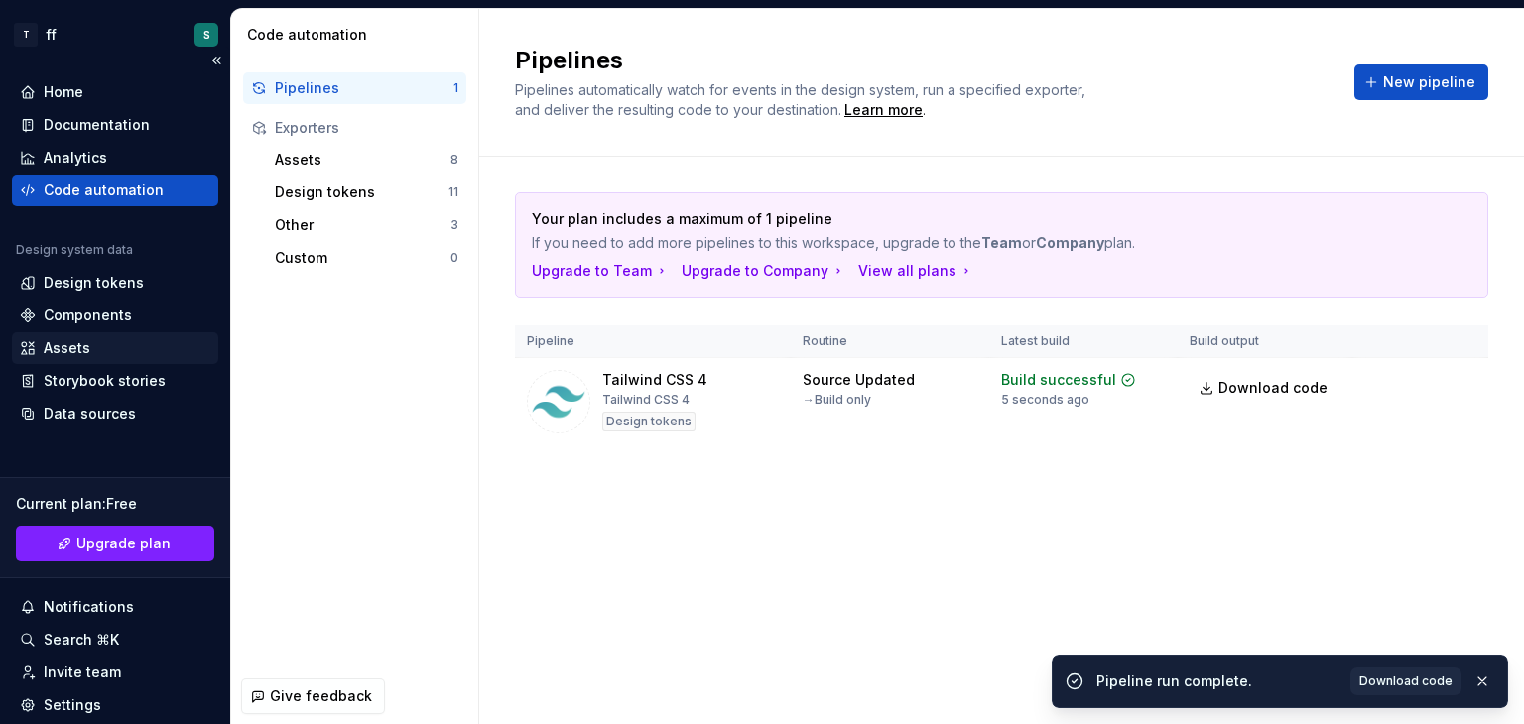
click at [101, 344] on div "Assets" at bounding box center [115, 348] width 191 height 20
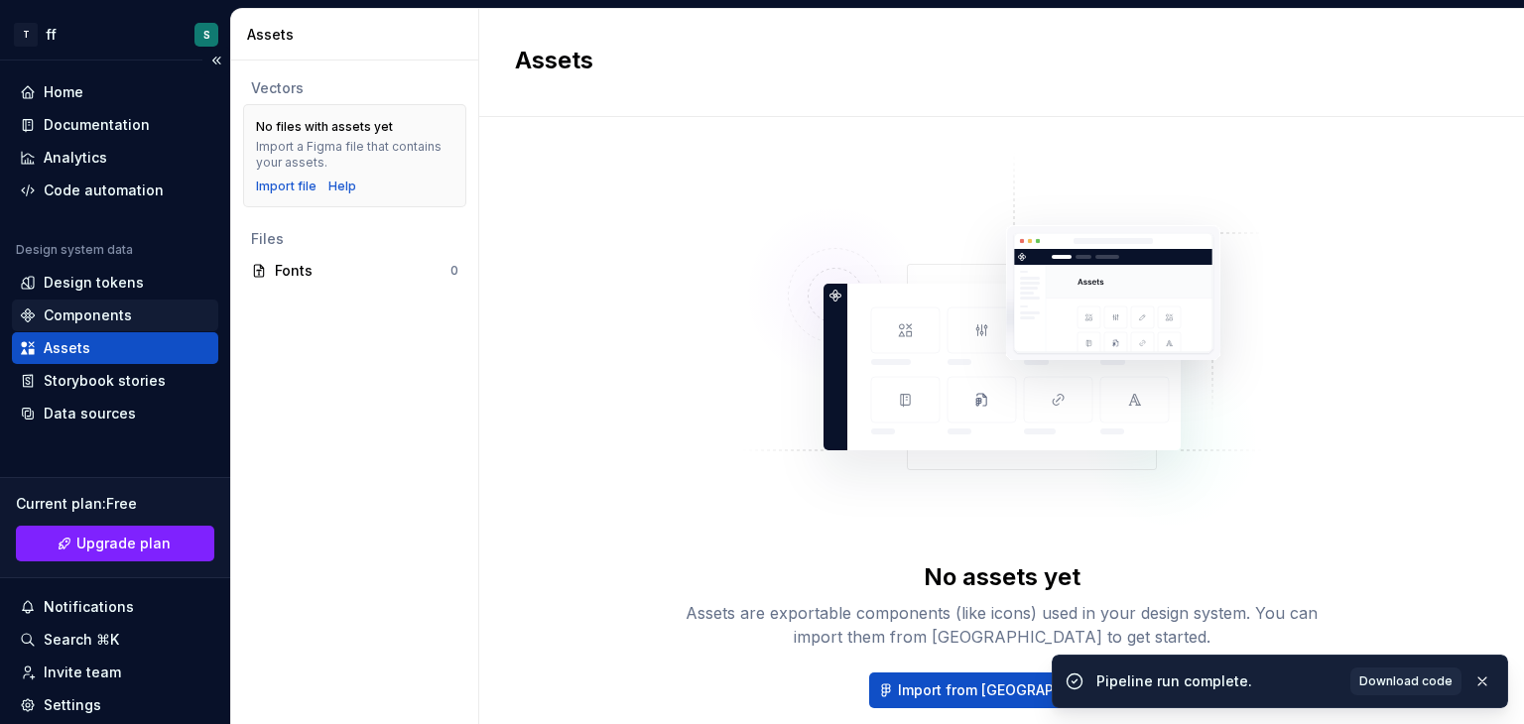
click at [125, 311] on div "Components" at bounding box center [88, 316] width 88 height 20
